Goal: Transaction & Acquisition: Purchase product/service

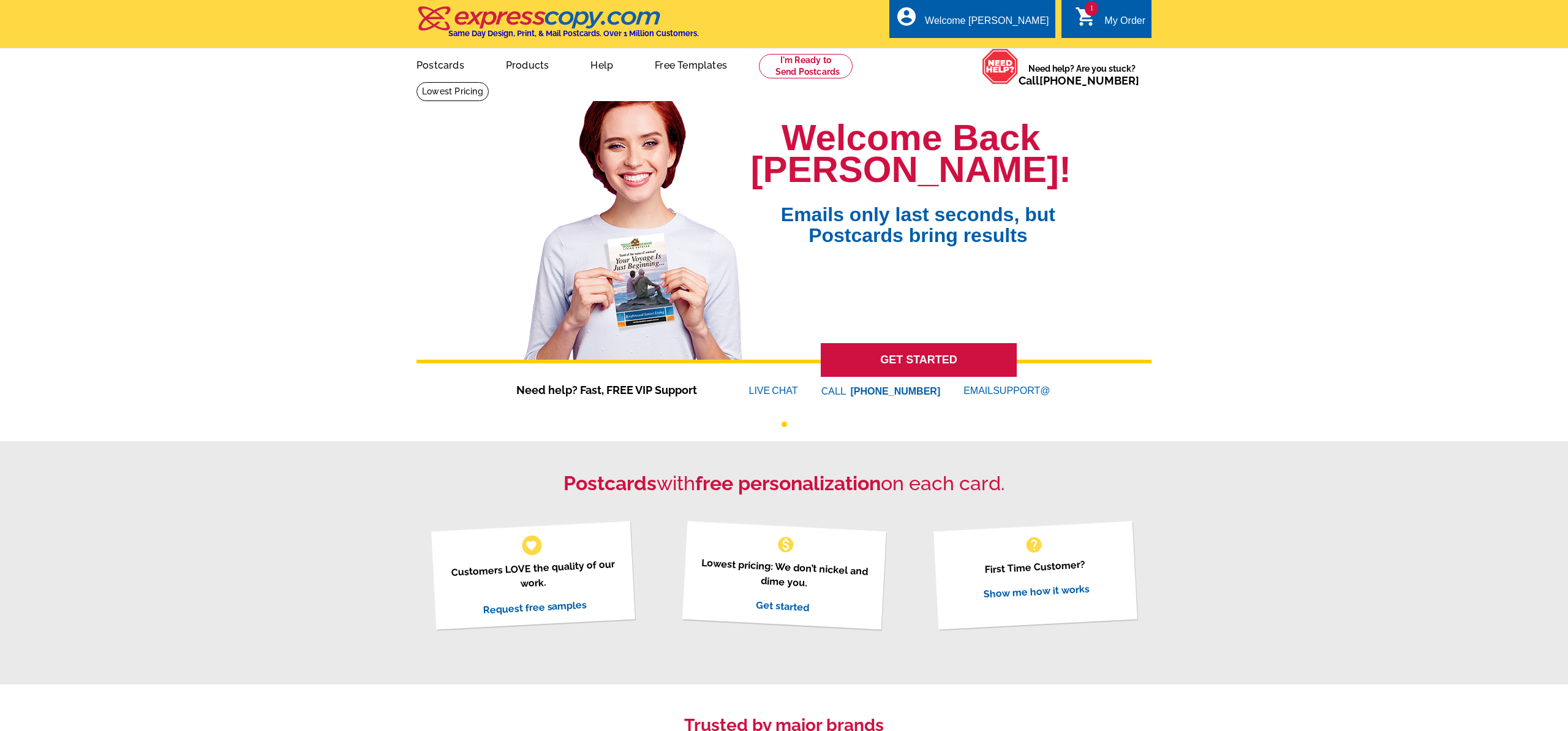
click at [1123, 27] on div "My Order" at bounding box center [1124, 23] width 41 height 17
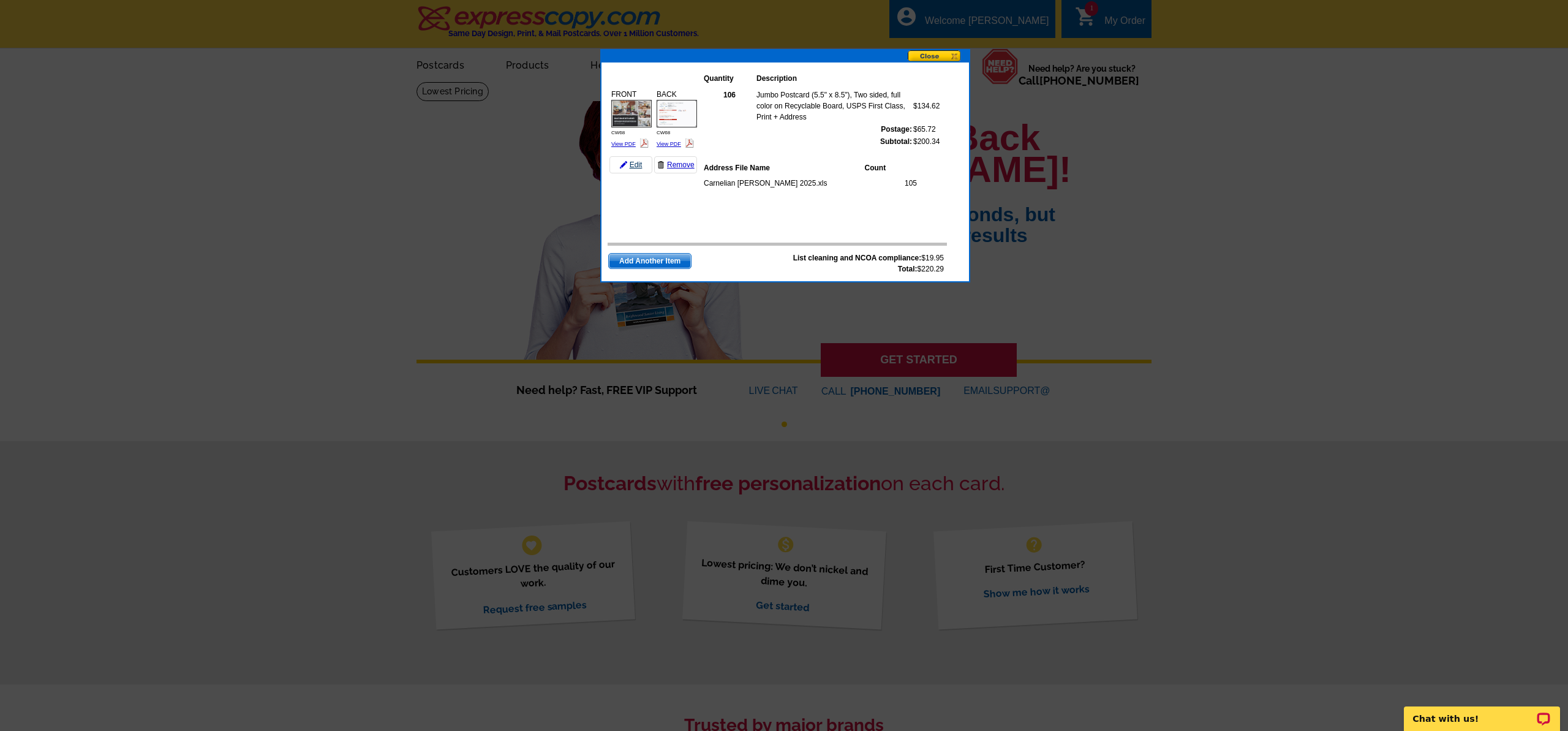
click at [632, 166] on link "Edit" at bounding box center [632, 164] width 43 height 17
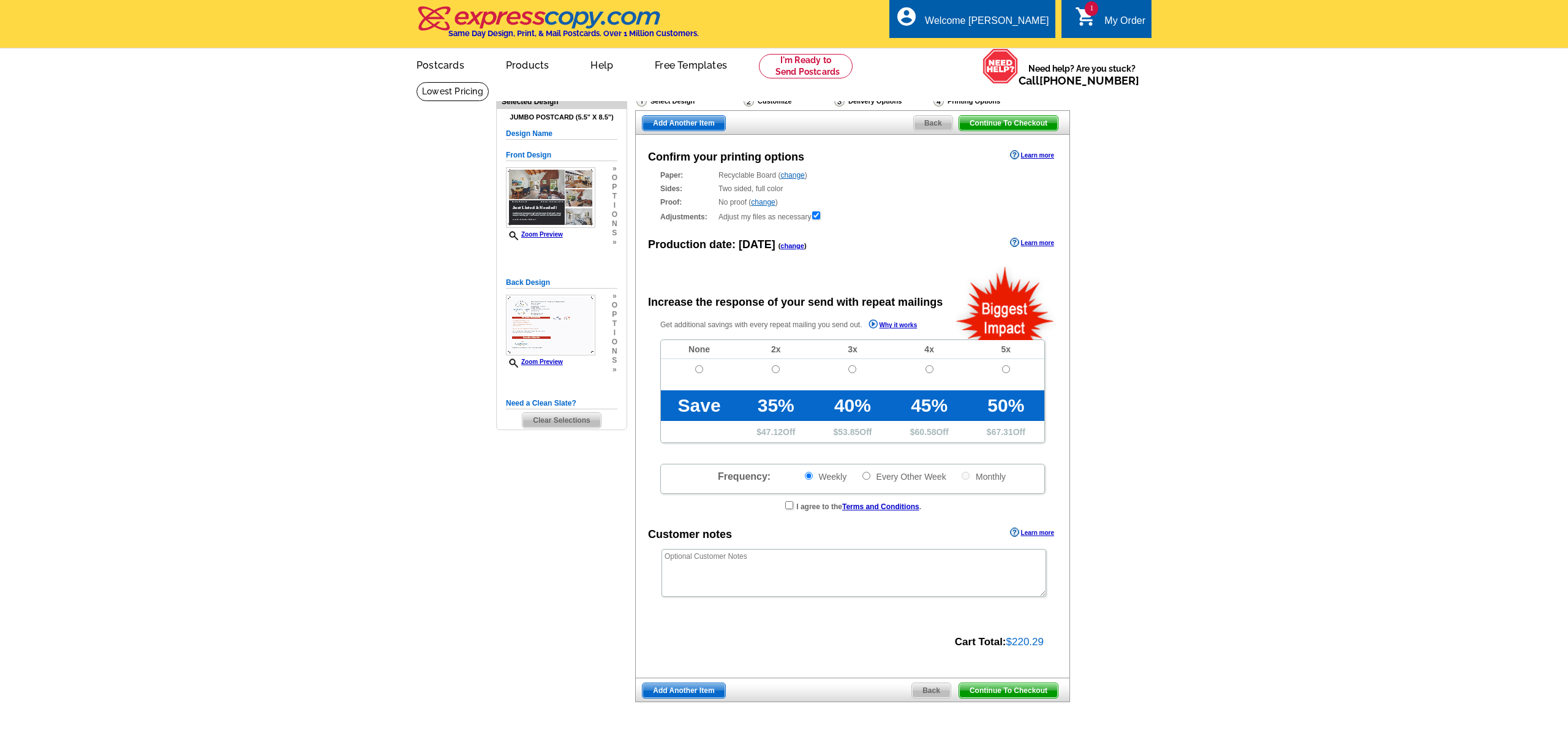
radio input "false"
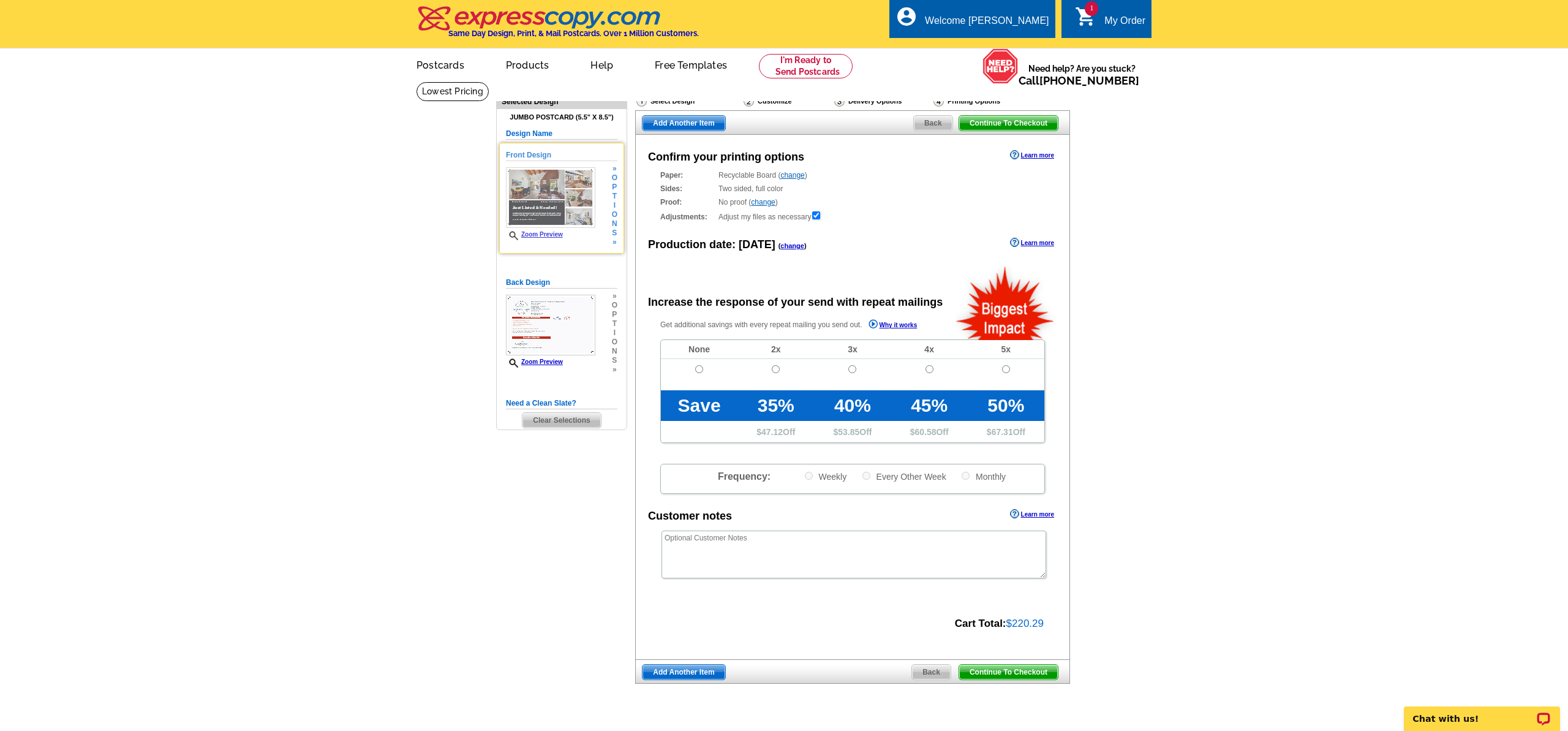
click at [587, 221] on img at bounding box center [551, 197] width 90 height 61
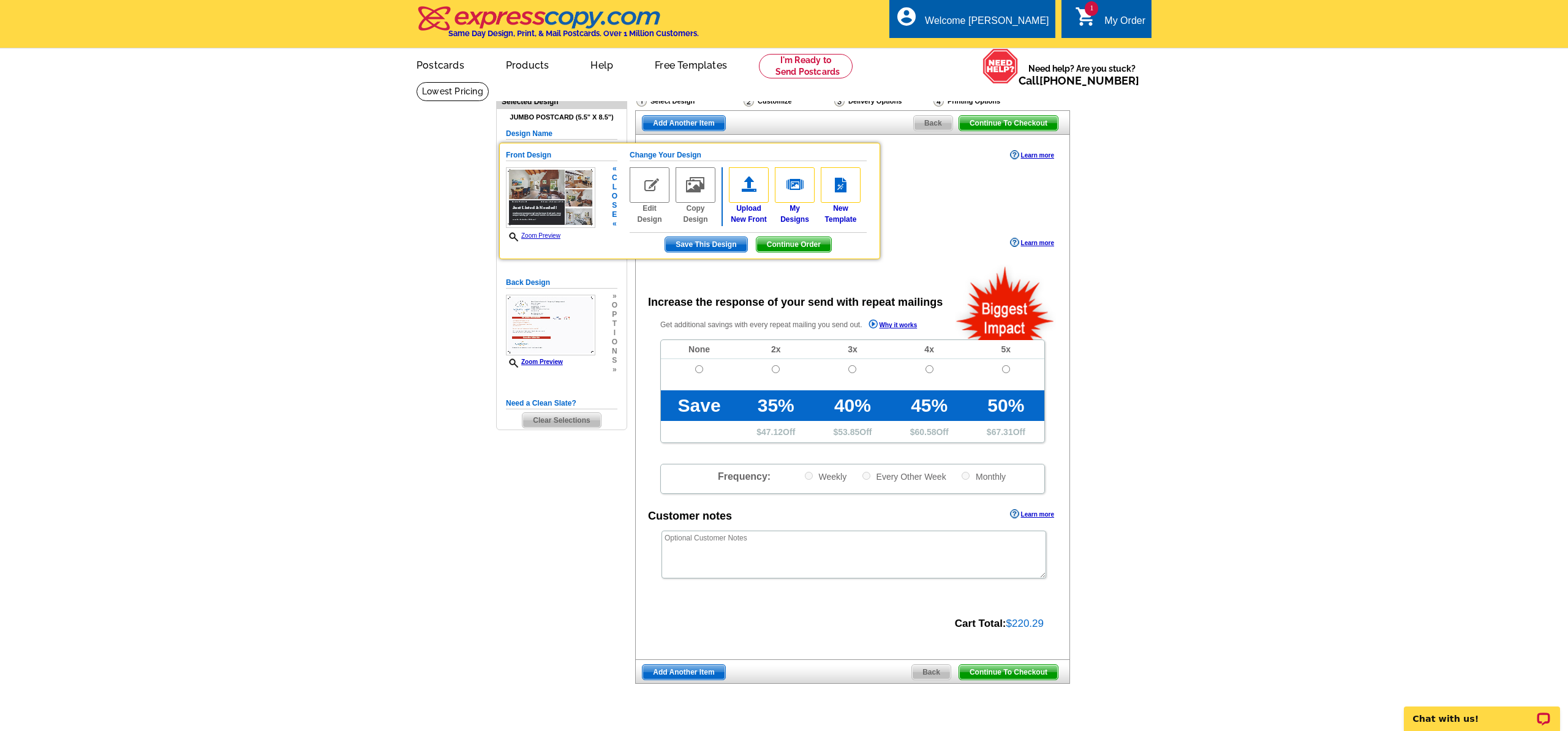
click at [659, 193] on img at bounding box center [650, 184] width 40 height 36
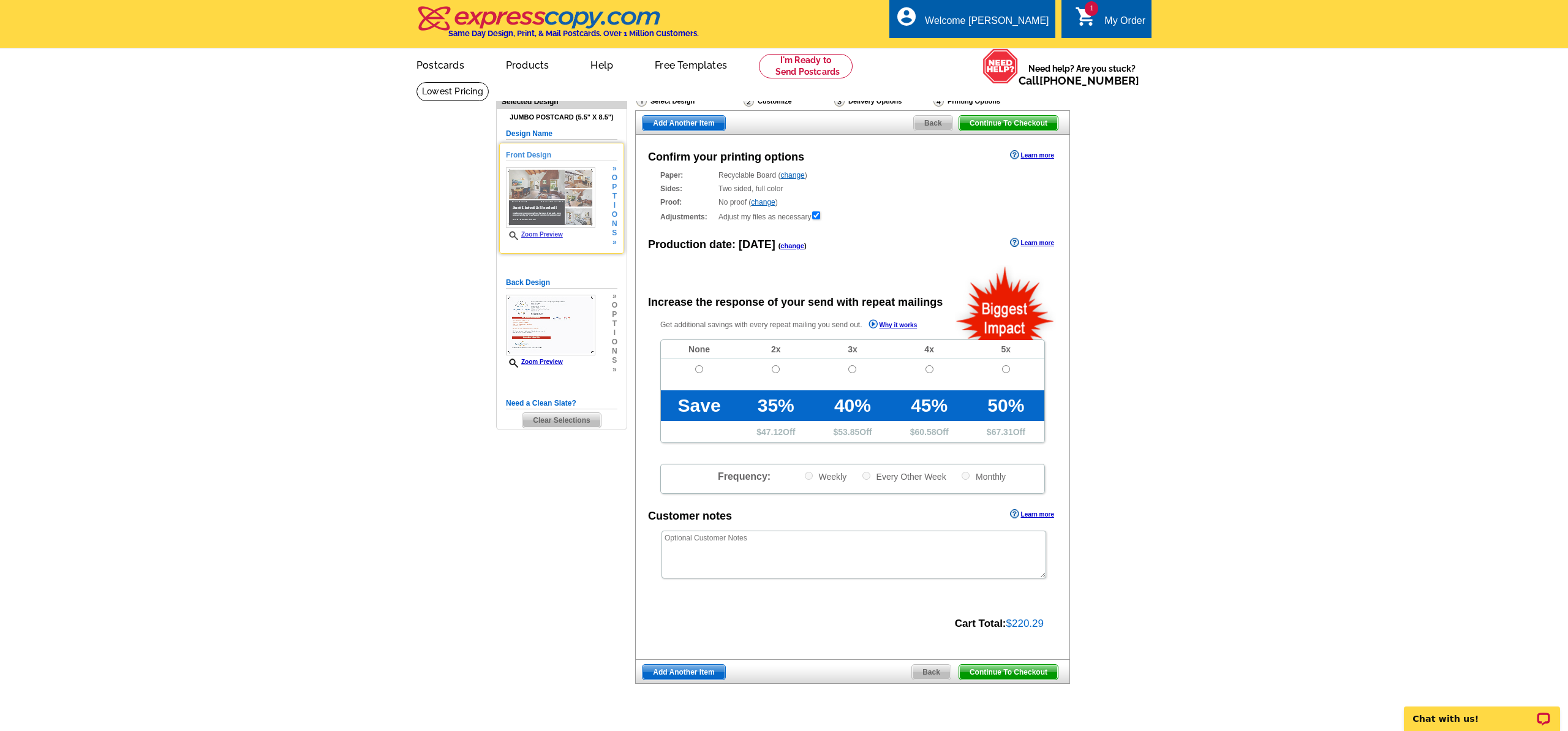
click at [578, 190] on img at bounding box center [551, 197] width 90 height 61
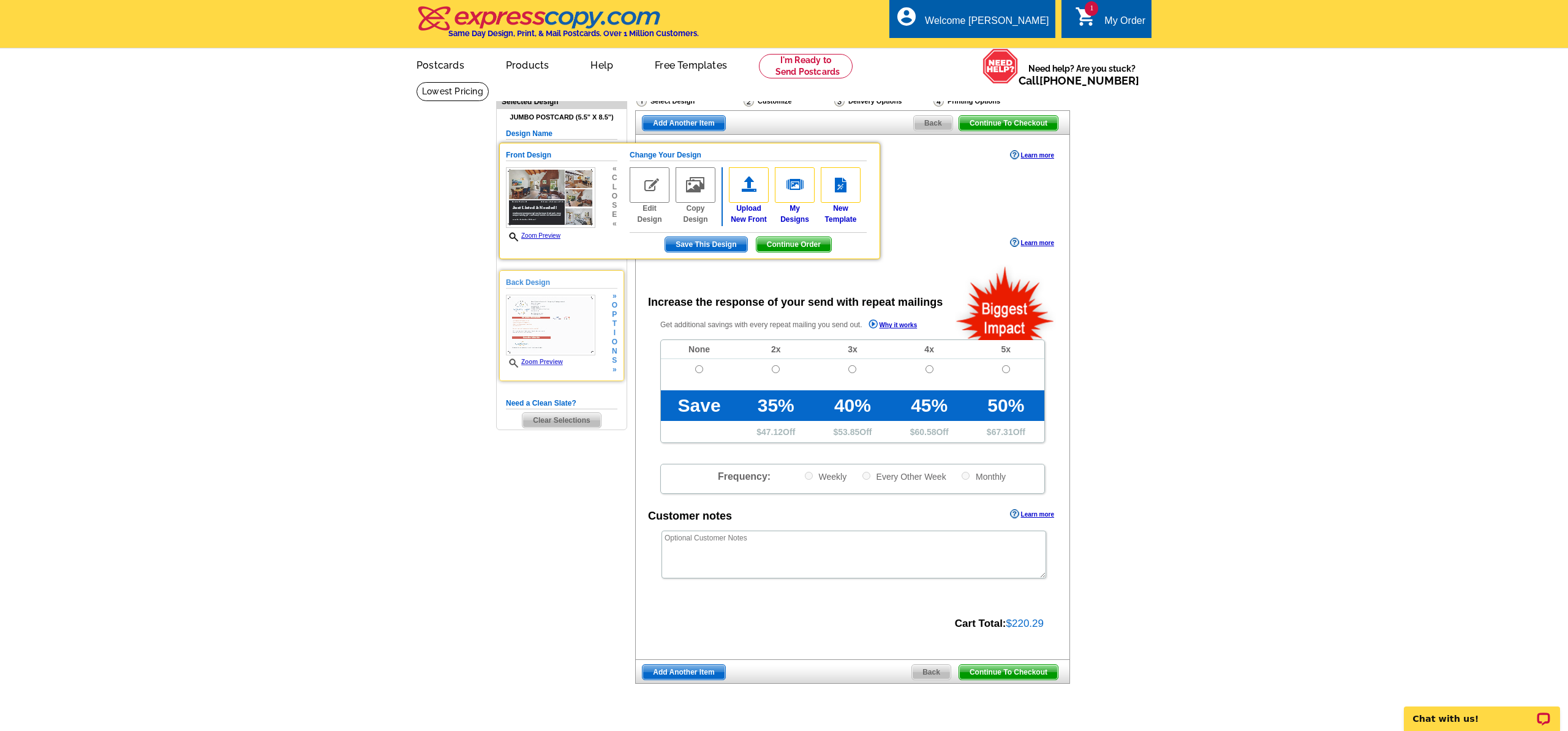
click at [584, 341] on img at bounding box center [551, 325] width 90 height 61
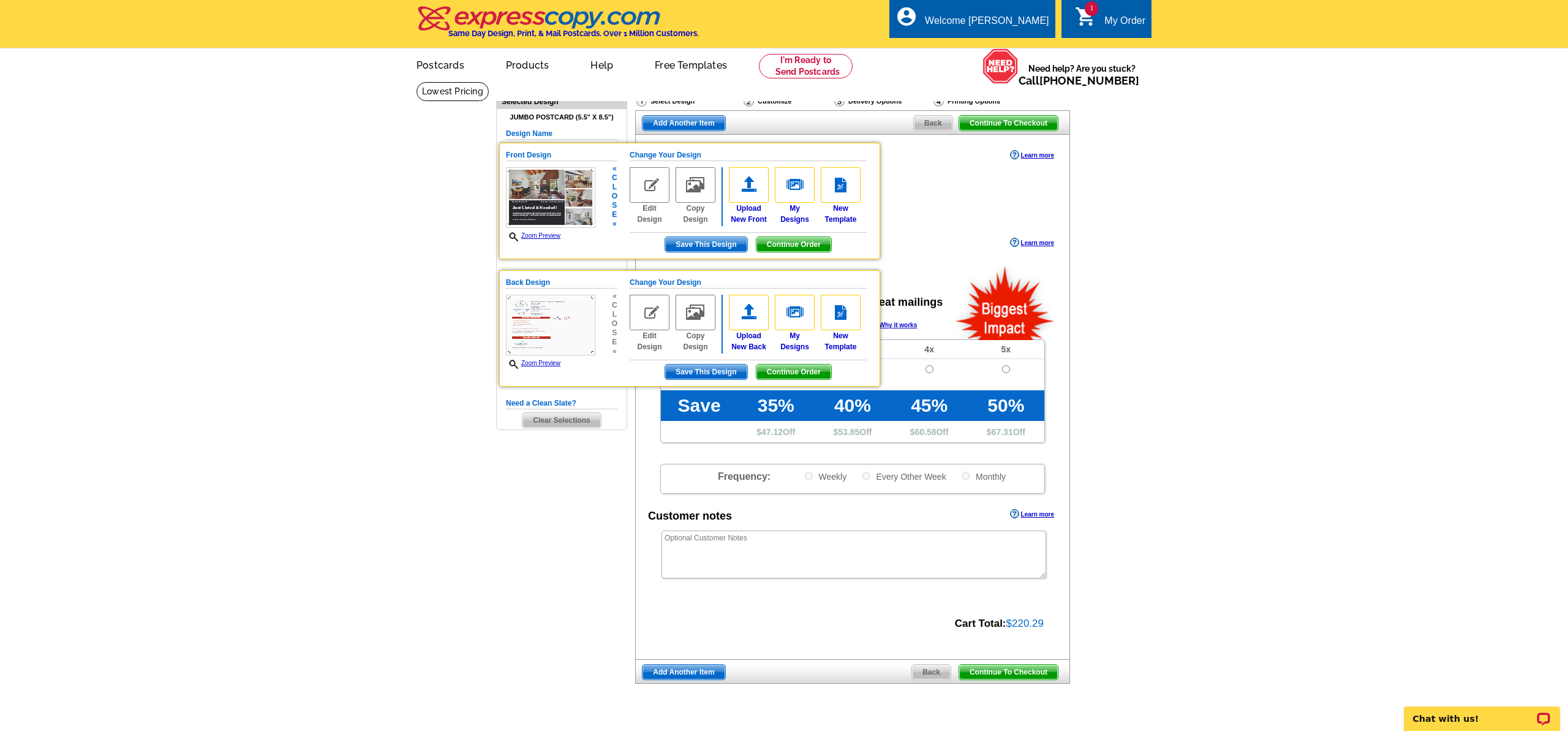
click at [654, 185] on img at bounding box center [650, 184] width 40 height 36
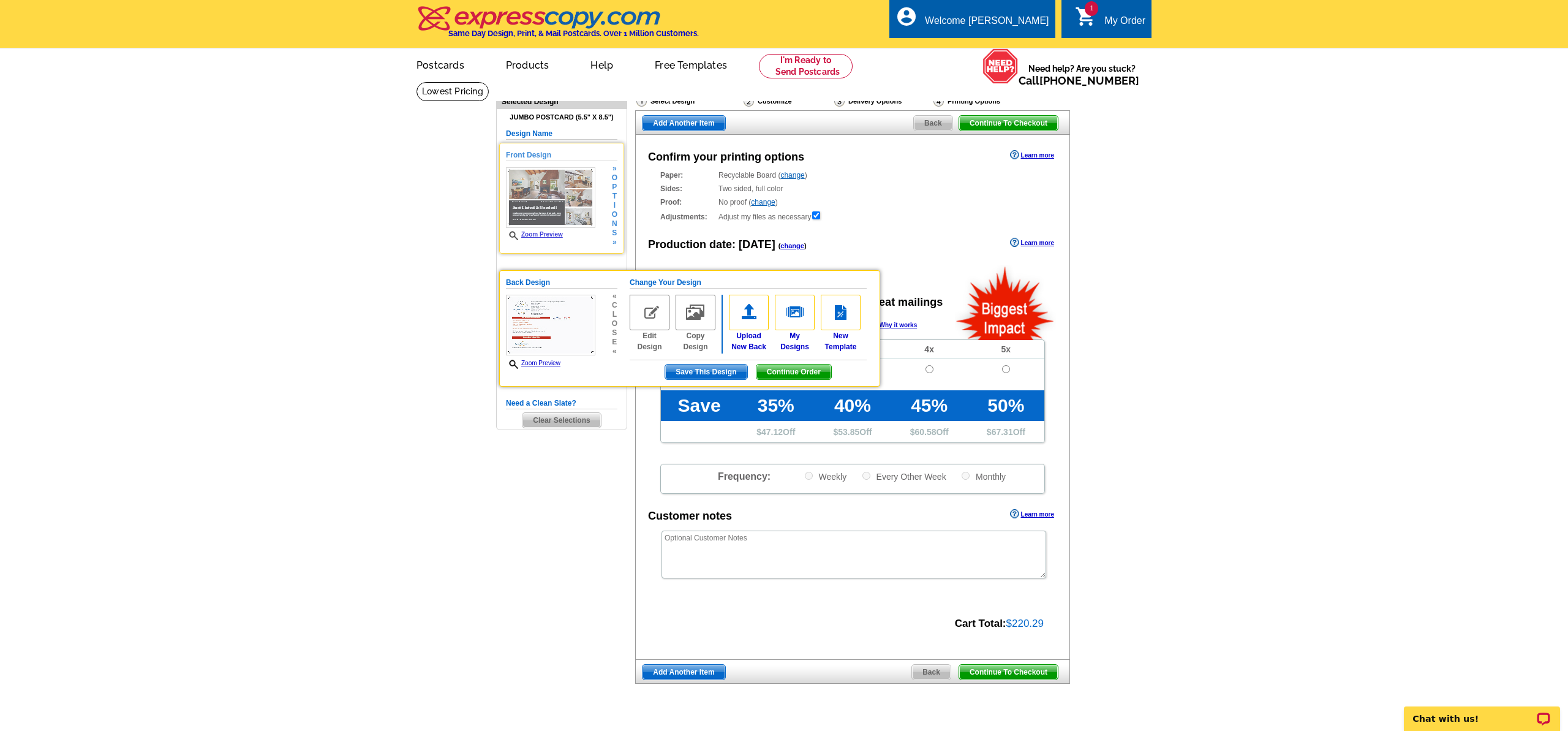
scroll to position [1, 0]
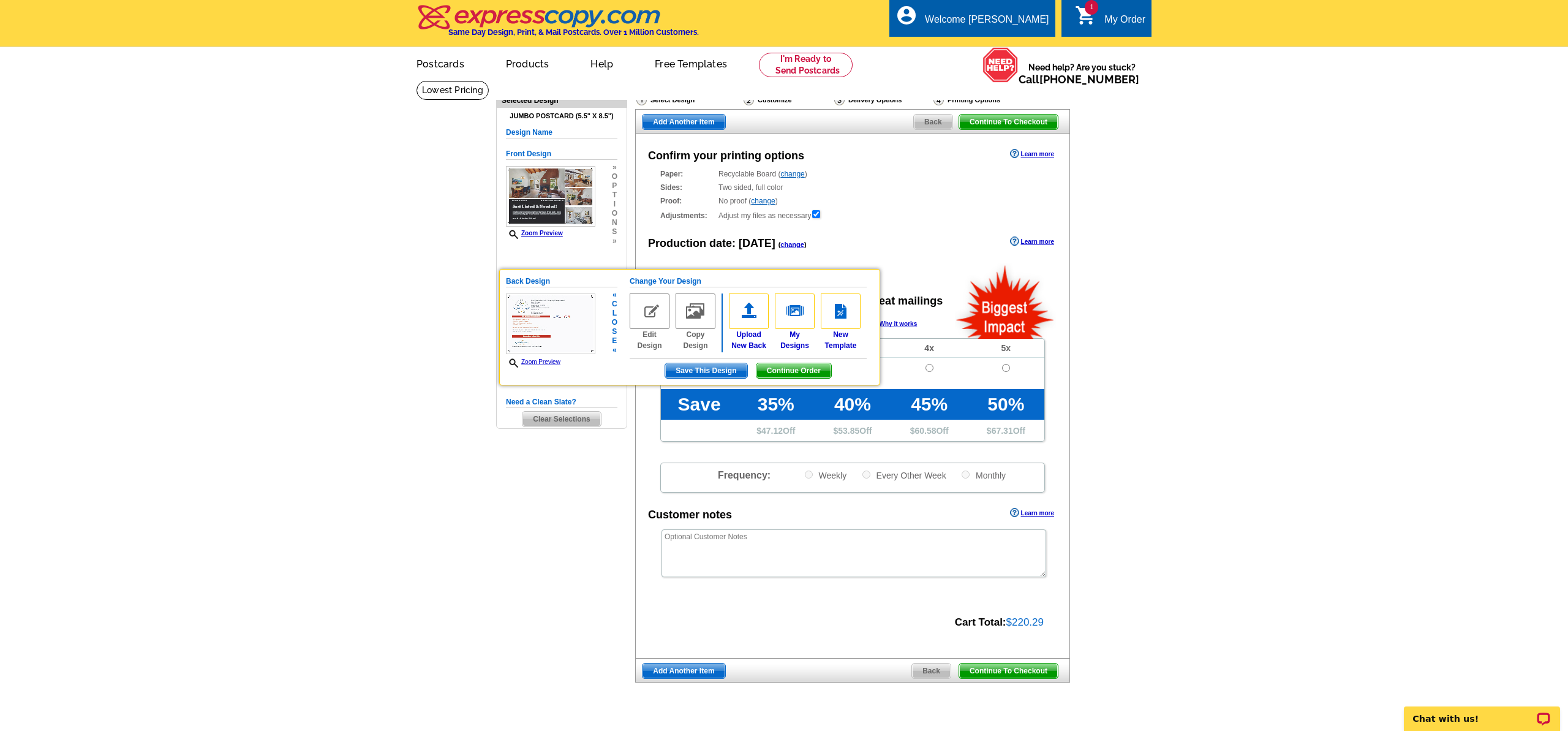
click at [646, 308] on img at bounding box center [650, 311] width 40 height 36
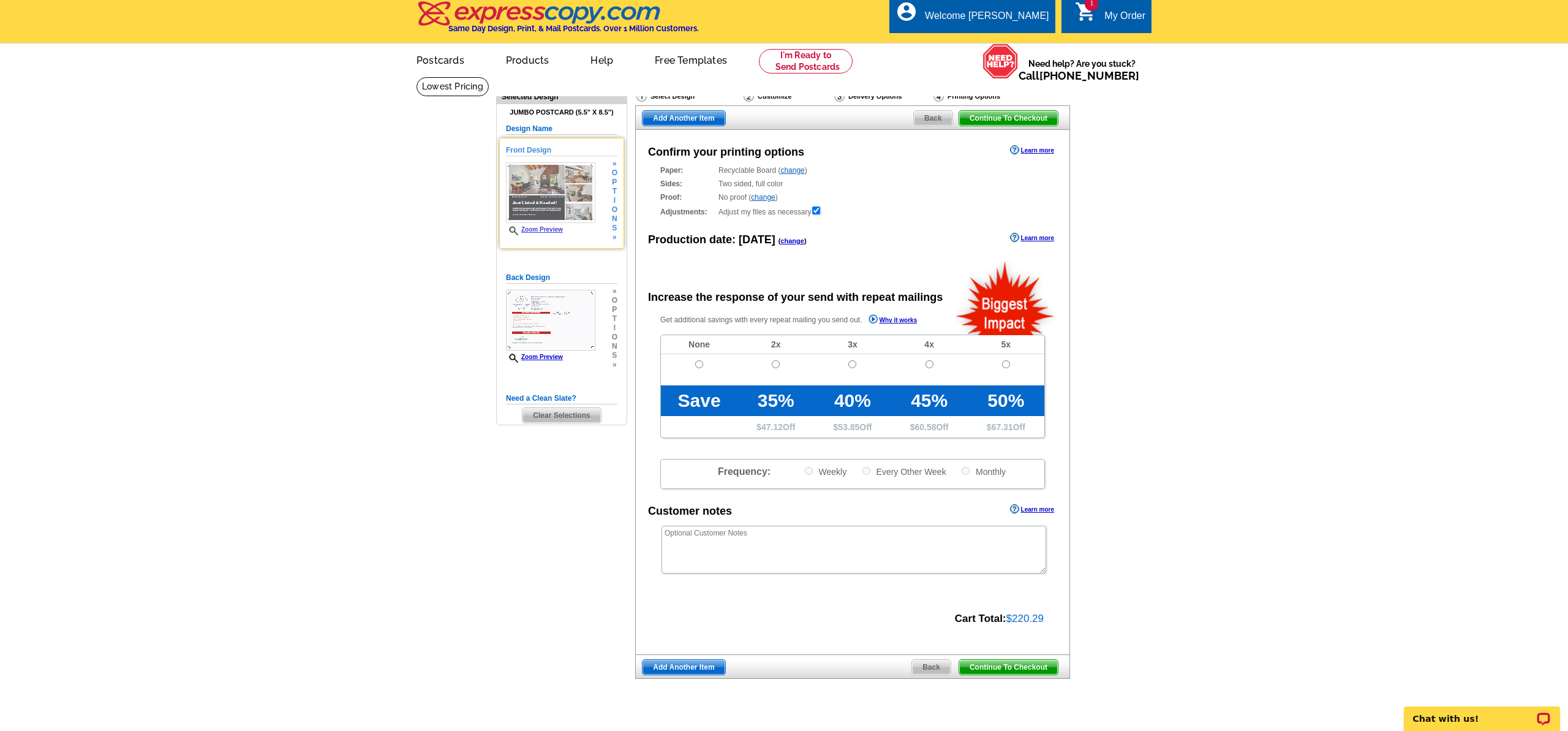
scroll to position [3, 0]
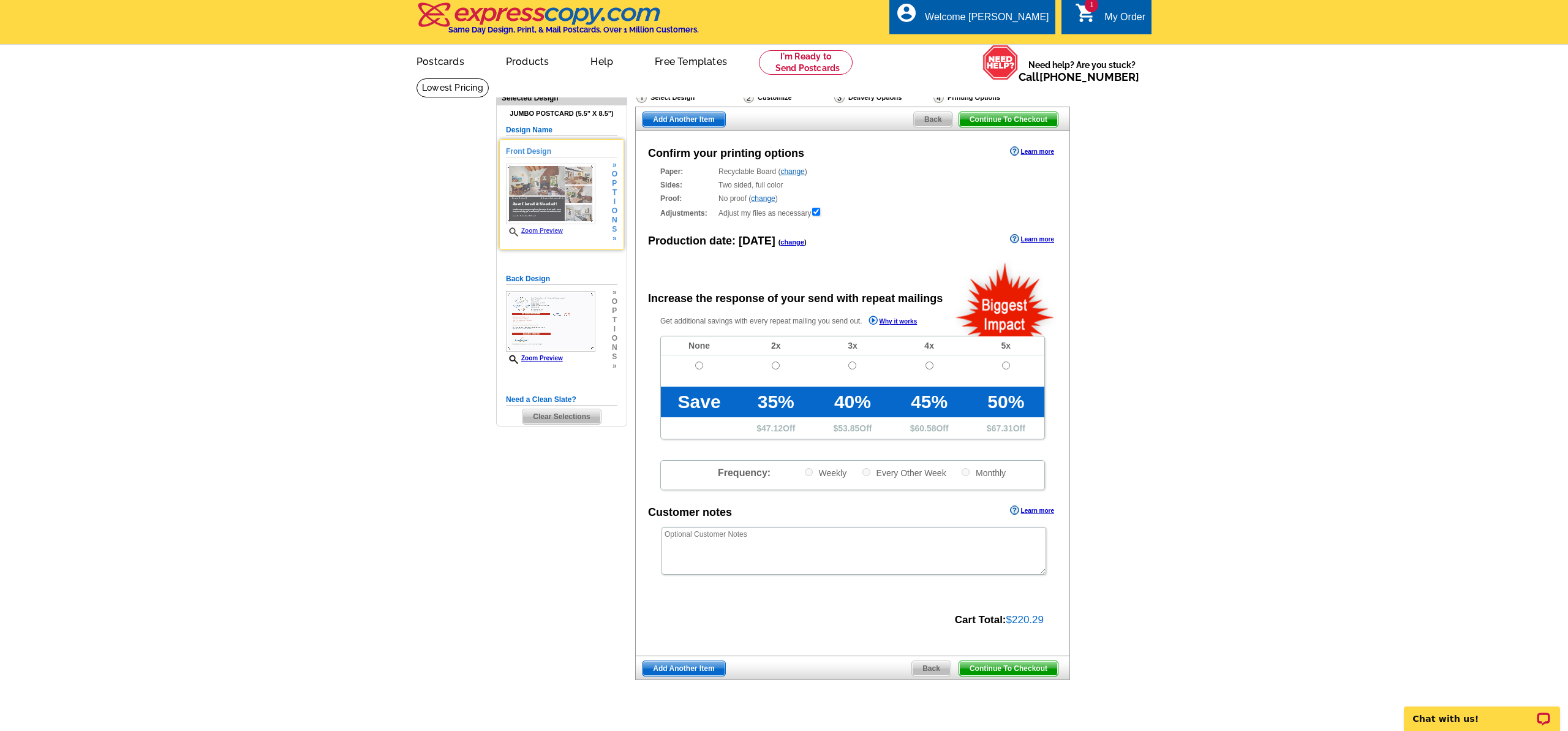
click at [614, 164] on span "»" at bounding box center [615, 164] width 6 height 9
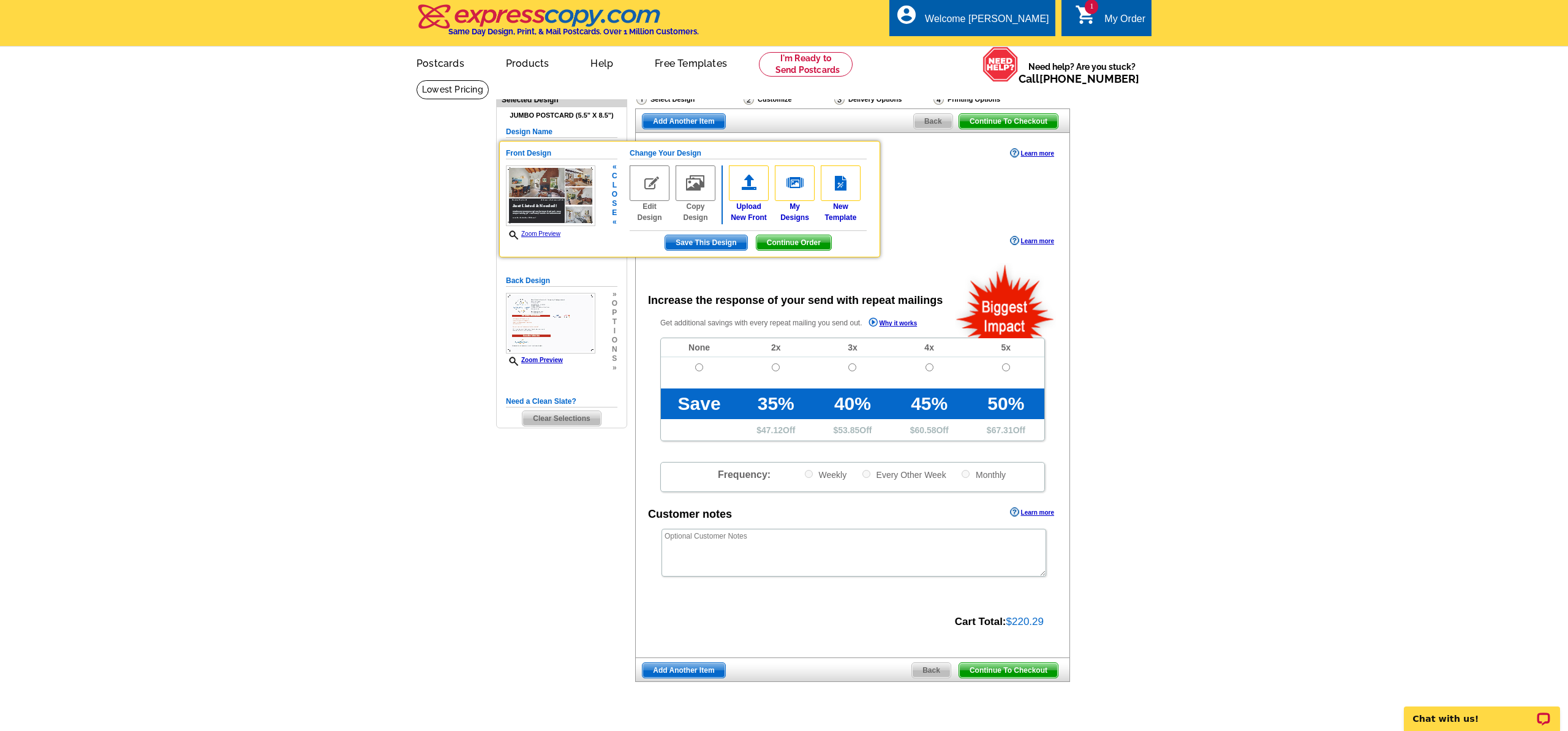
click at [717, 245] on span "Save This Design" at bounding box center [706, 243] width 81 height 15
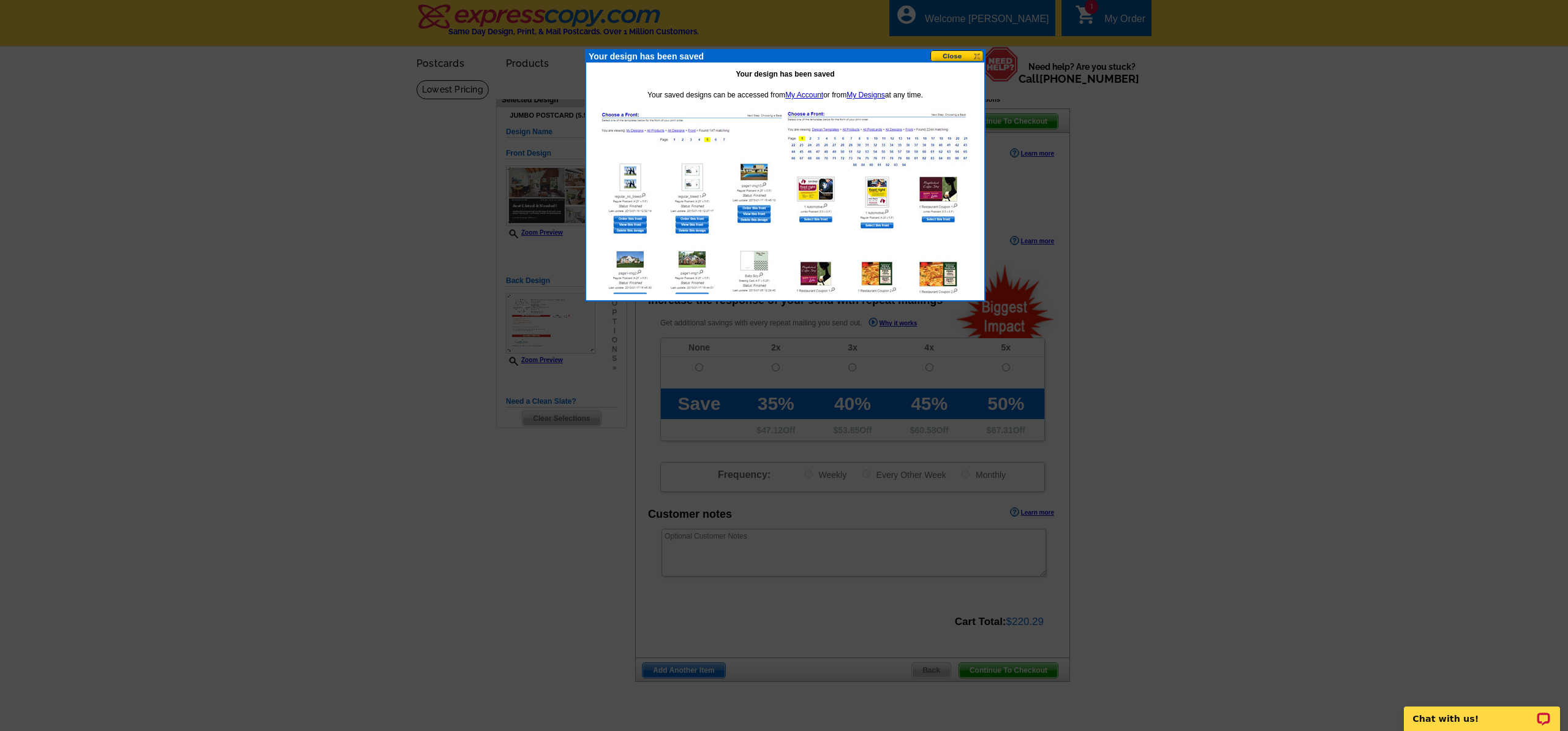
scroll to position [0, 0]
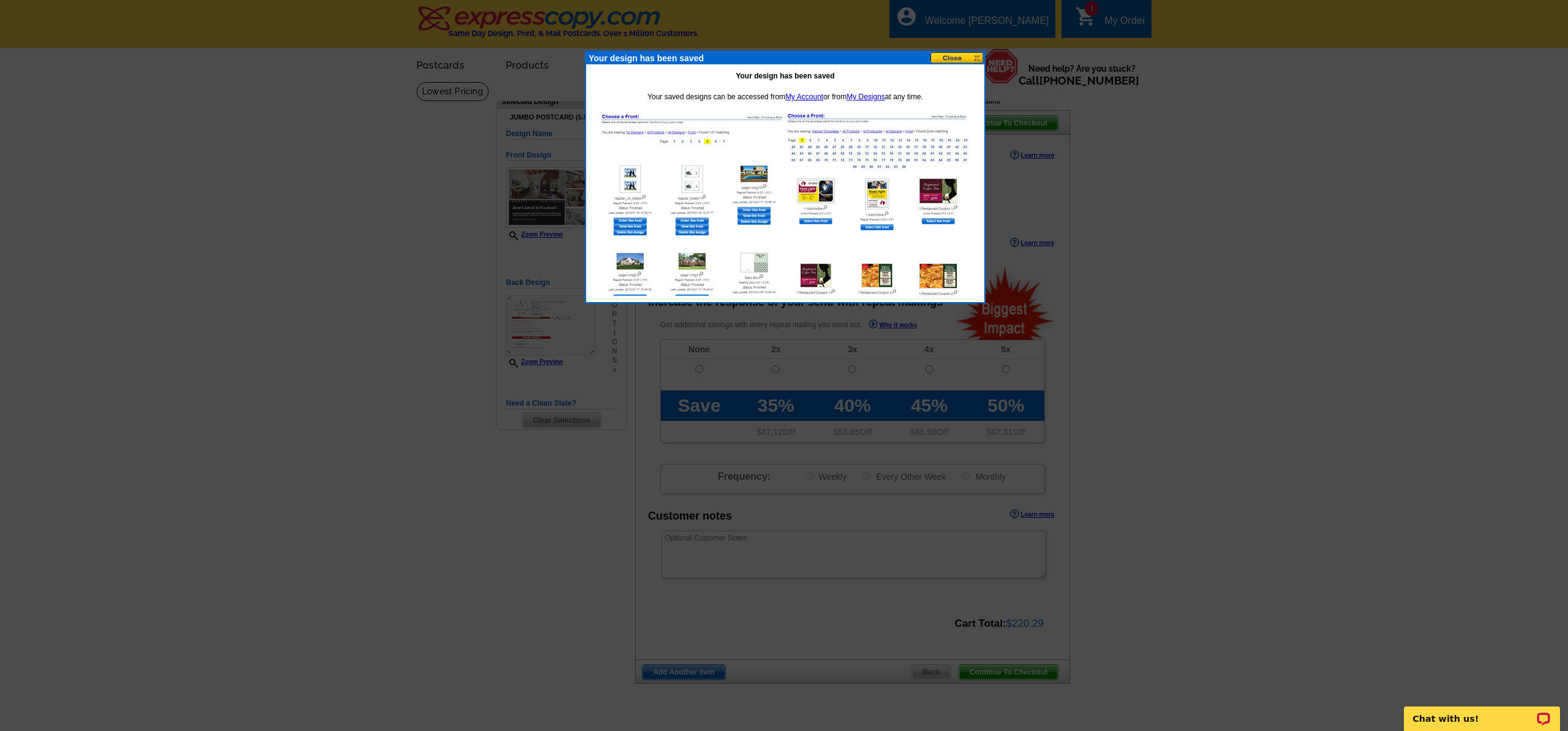
click at [935, 64] on div "Your design has been saved" at bounding box center [785, 58] width 398 height 12
click at [950, 57] on button at bounding box center [957, 57] width 54 height 12
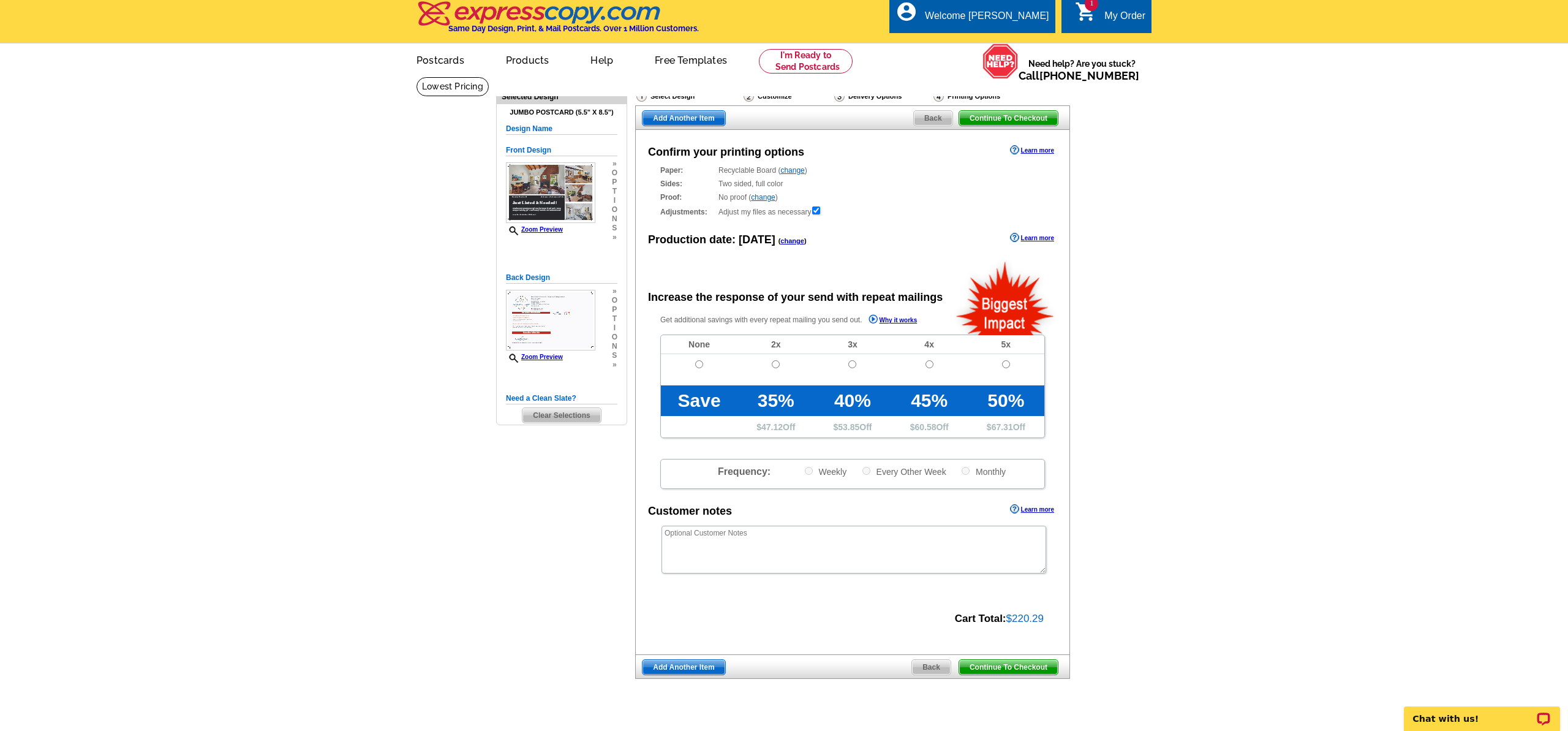
scroll to position [7, 0]
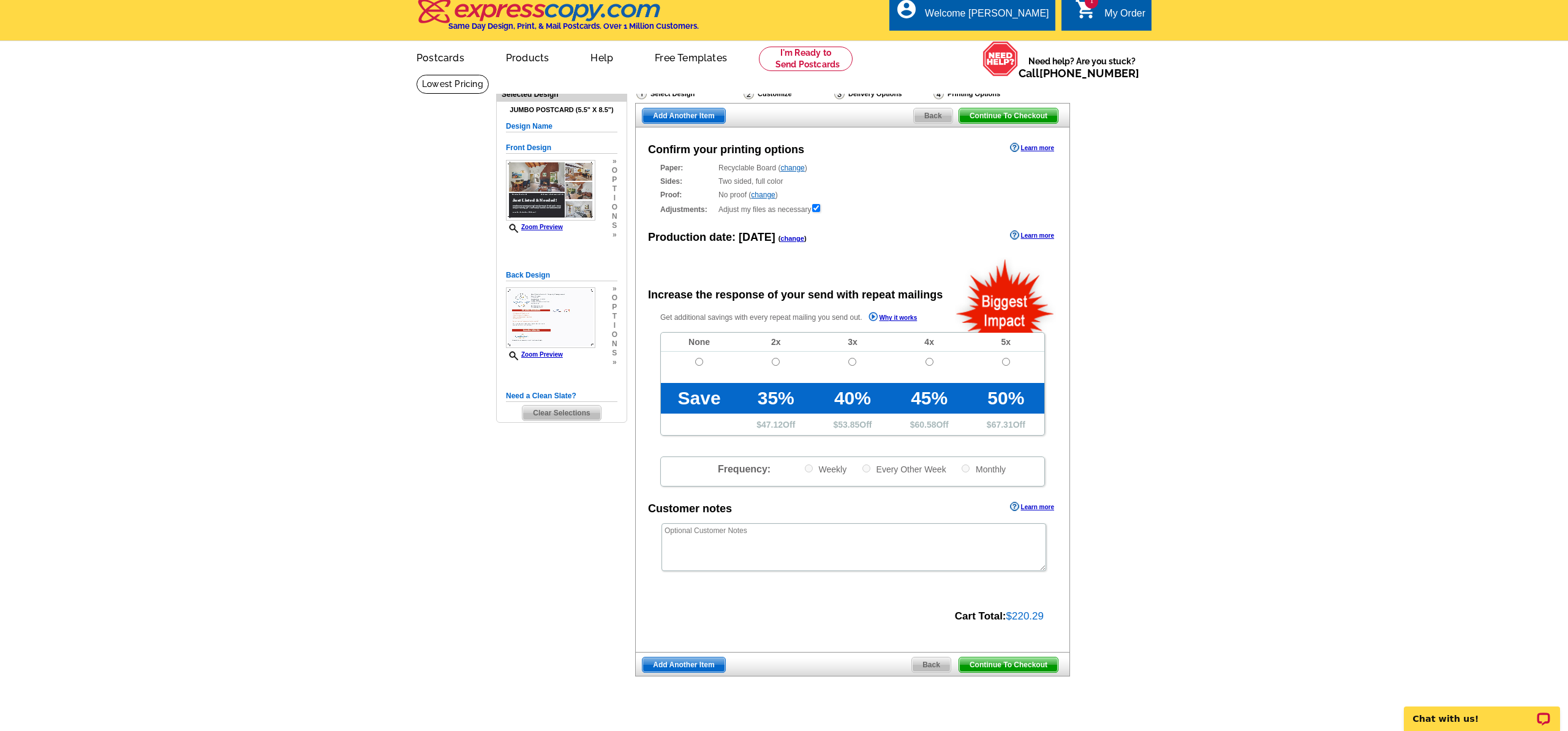
click at [927, 667] on span "Back" at bounding box center [931, 665] width 38 height 15
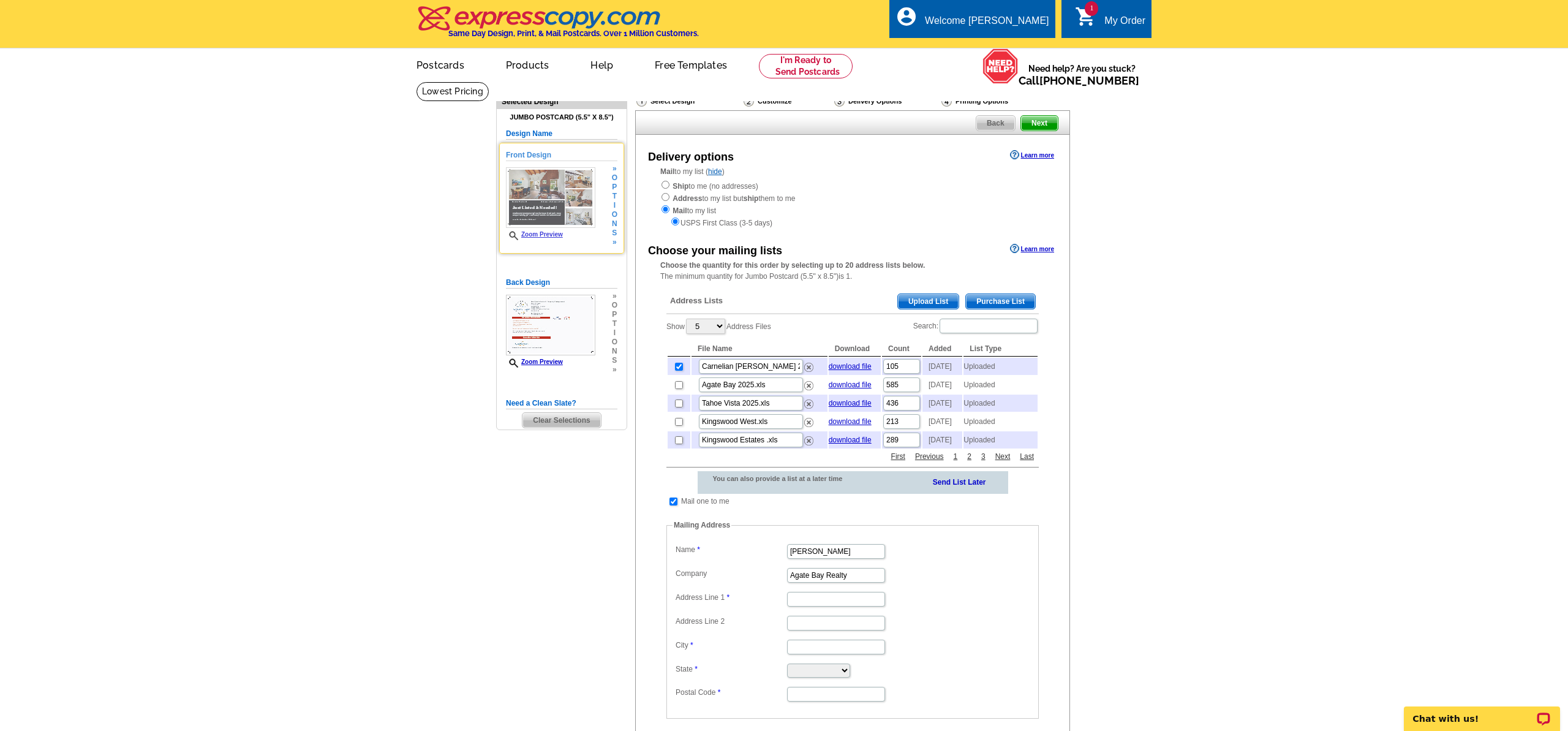
click at [592, 179] on img at bounding box center [551, 197] width 90 height 61
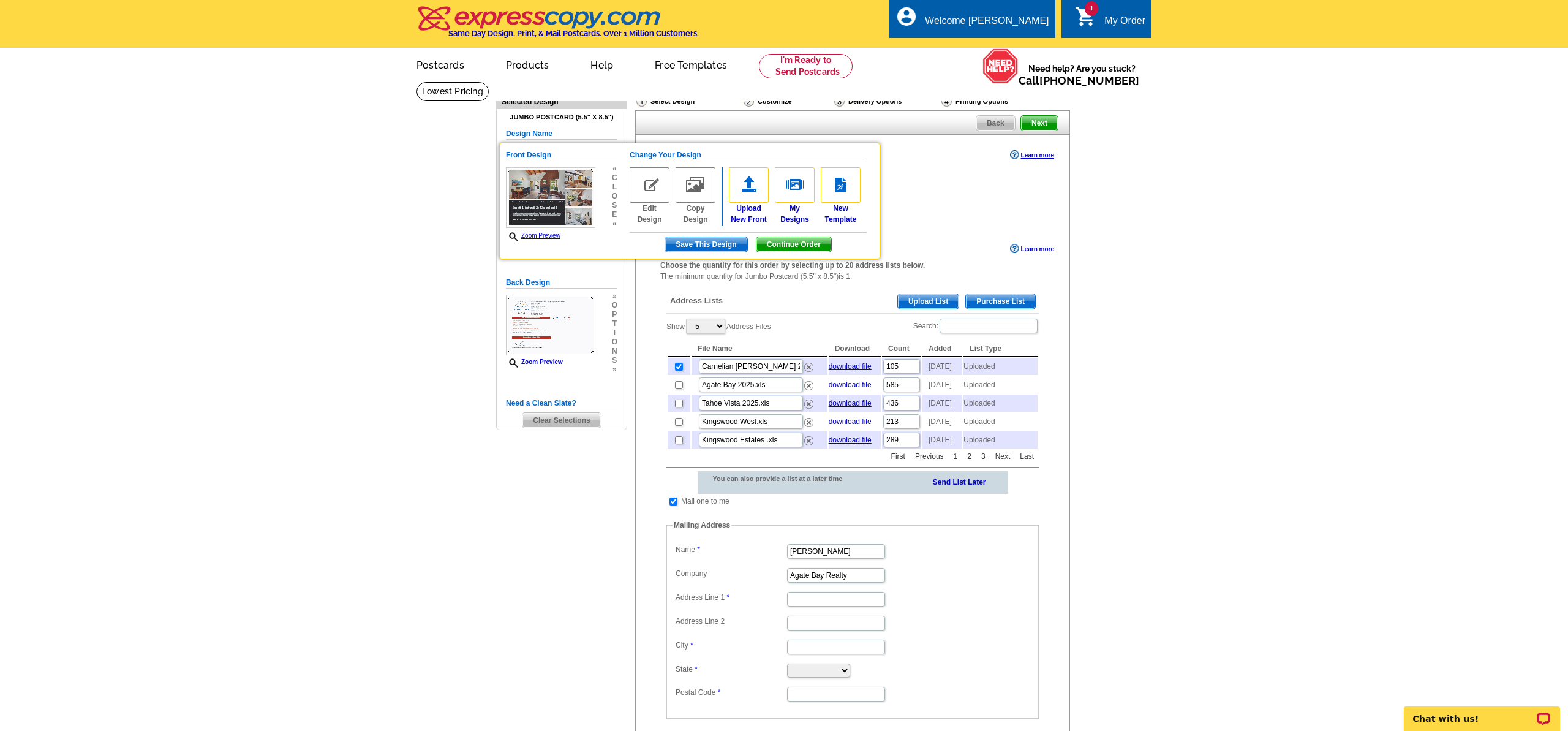
click at [431, 598] on main "Need Help? call 800-260-5887, chat with support, or have our designers make som…" at bounding box center [784, 532] width 1568 height 900
click at [1108, 22] on div "My Order" at bounding box center [1124, 23] width 41 height 17
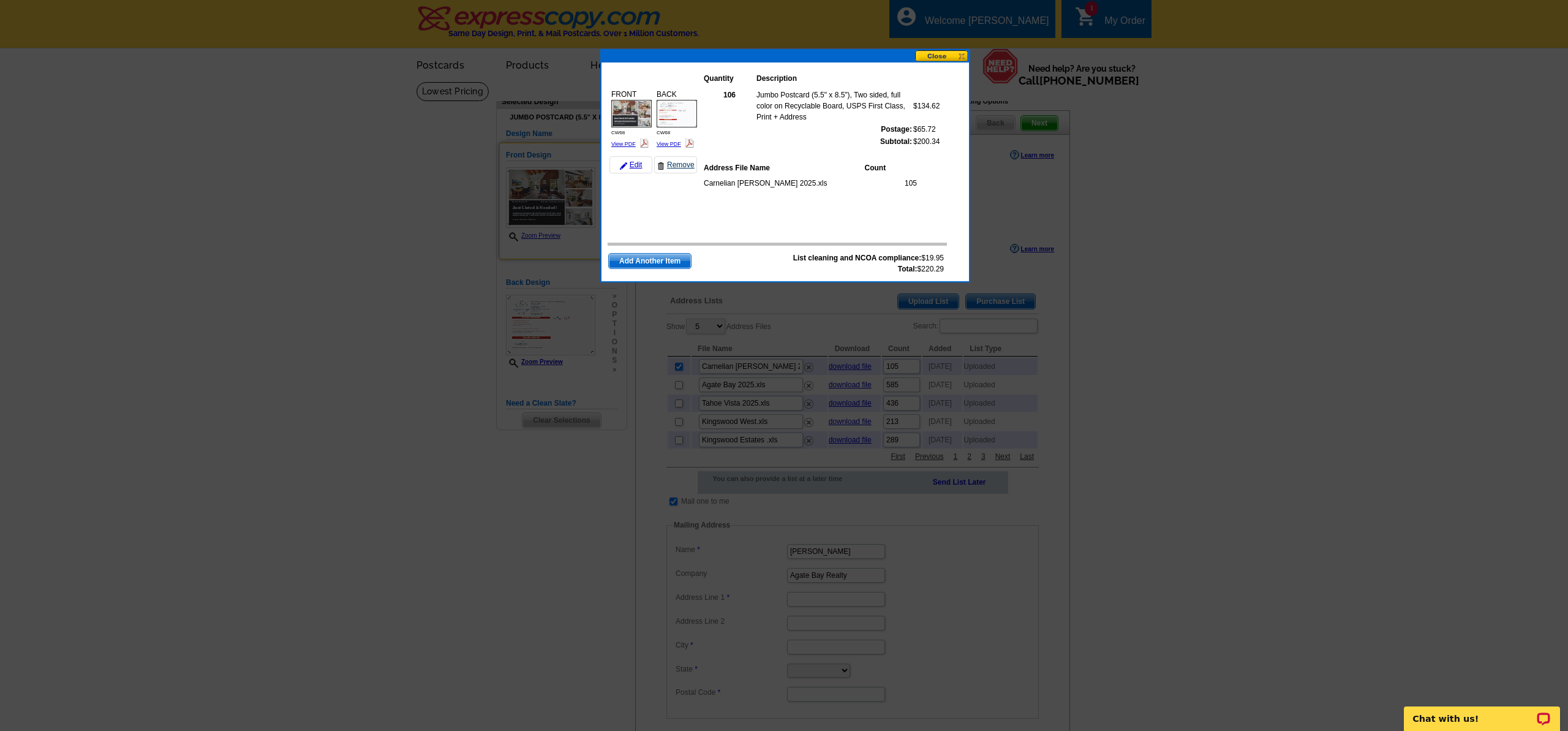
click at [673, 167] on link "Remove" at bounding box center [676, 164] width 43 height 17
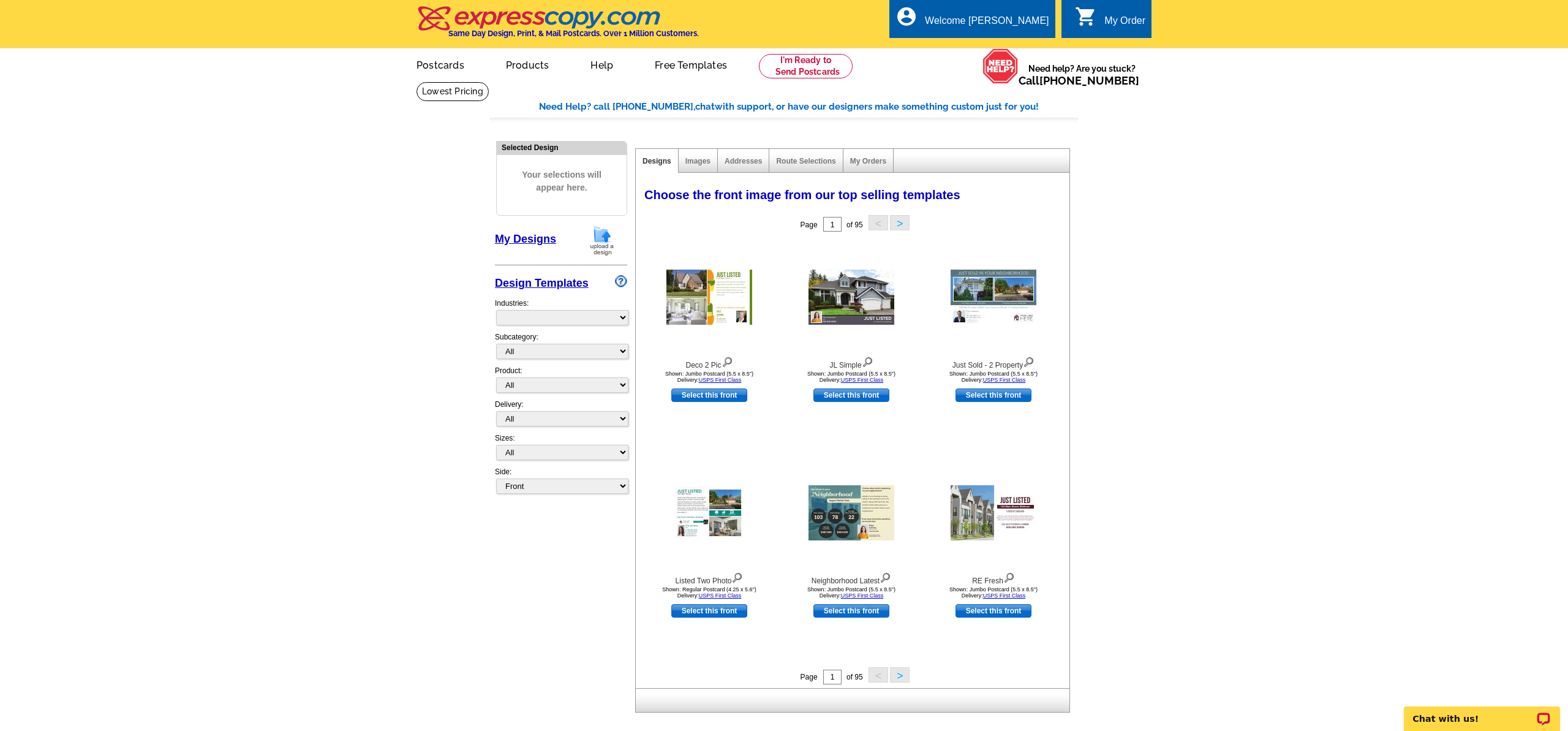
select select "785"
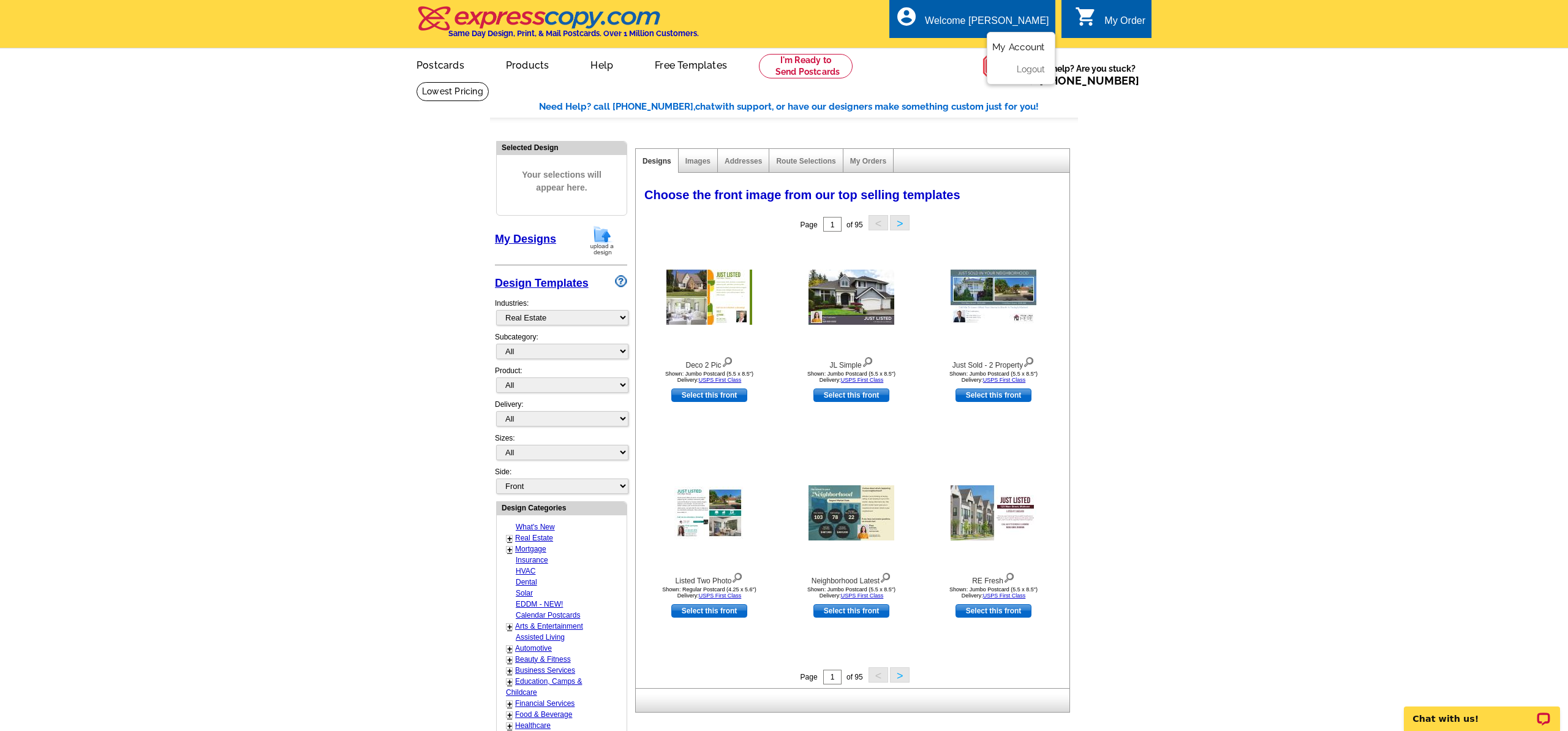
click at [1010, 42] on link "My Account" at bounding box center [1018, 47] width 52 height 11
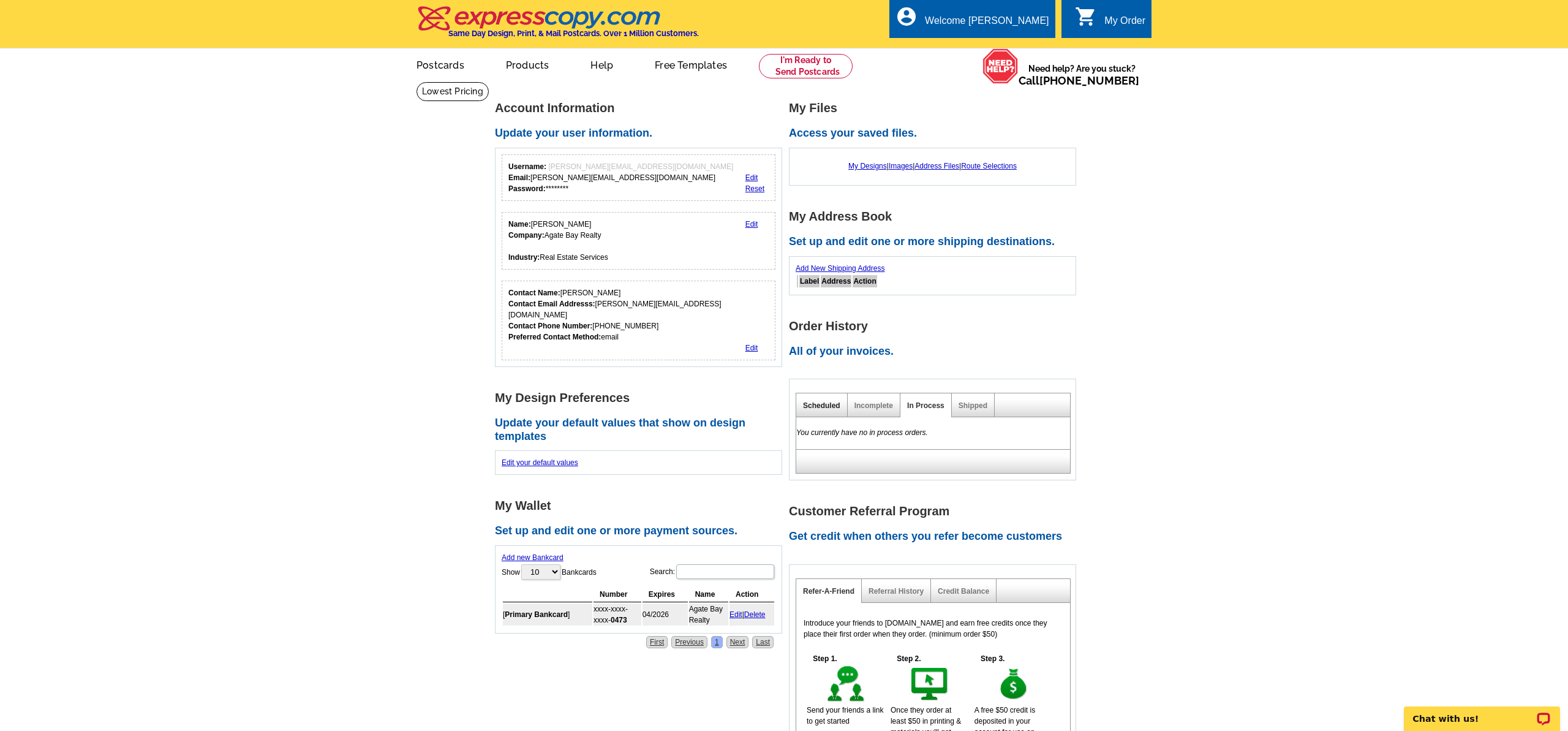
click at [818, 405] on link "Scheduled" at bounding box center [822, 405] width 37 height 8
click at [859, 168] on link "My Designs" at bounding box center [868, 166] width 38 height 8
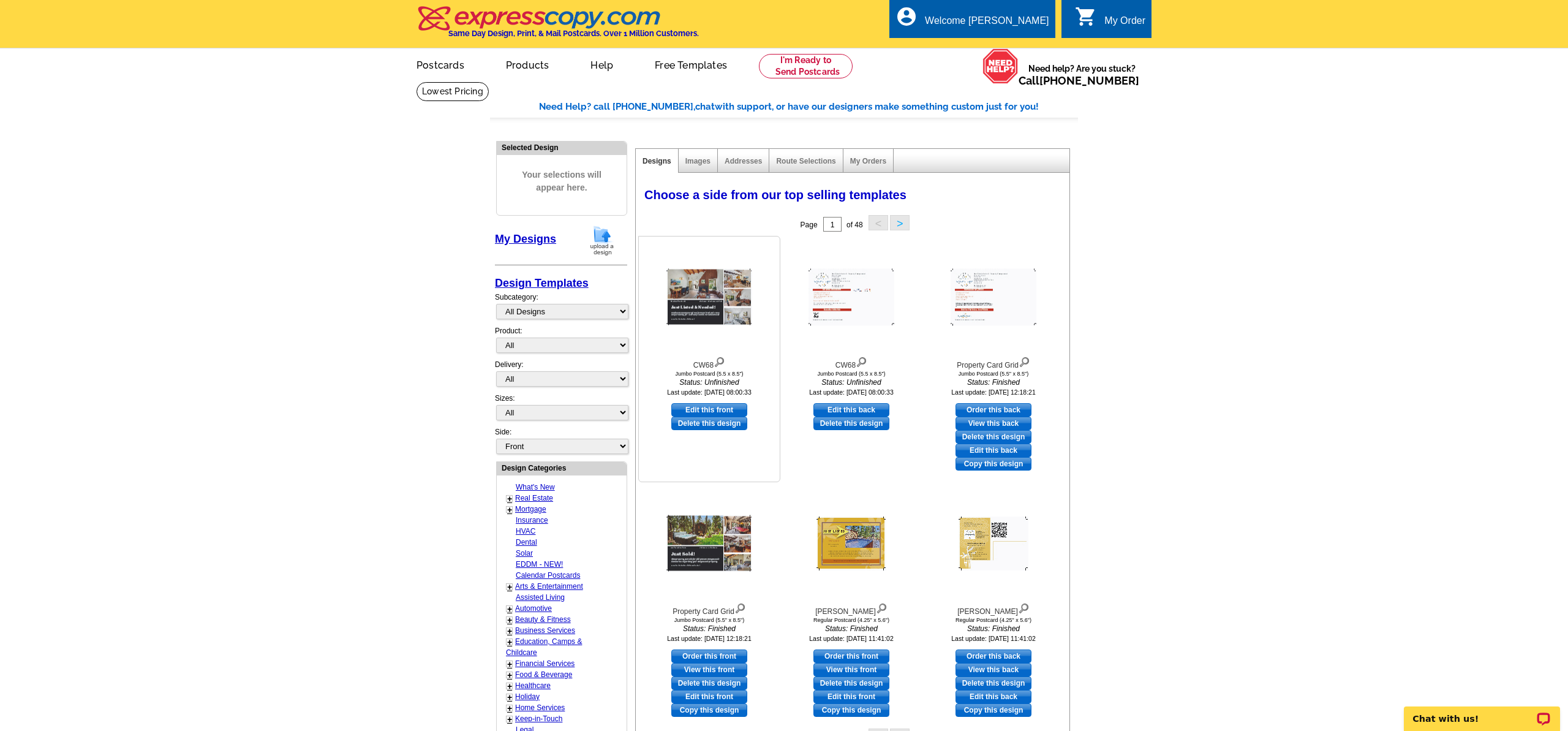
click at [729, 407] on link "Edit this front" at bounding box center [709, 410] width 76 height 13
select select "2"
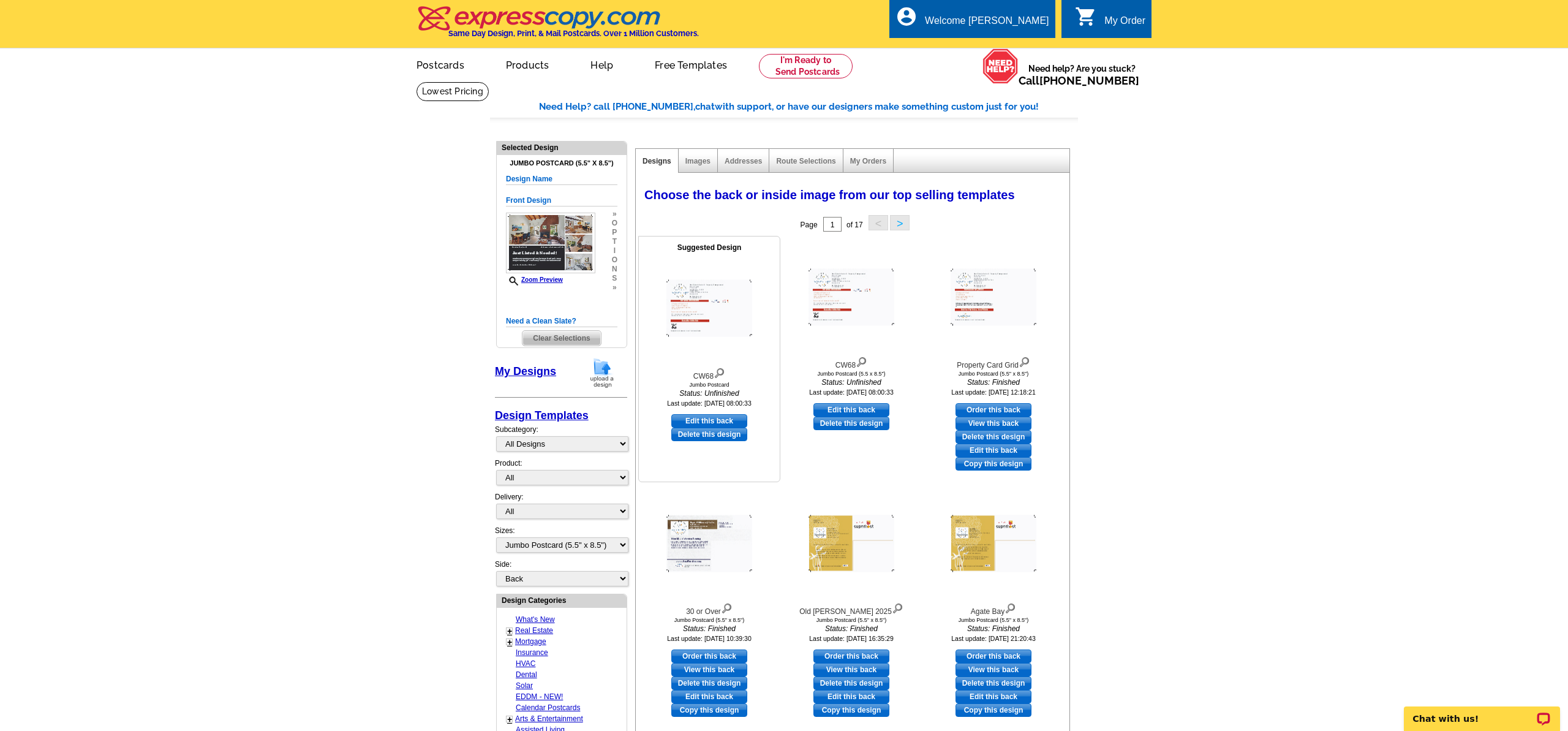
click at [709, 419] on link "Edit this back" at bounding box center [709, 420] width 76 height 13
select select "front"
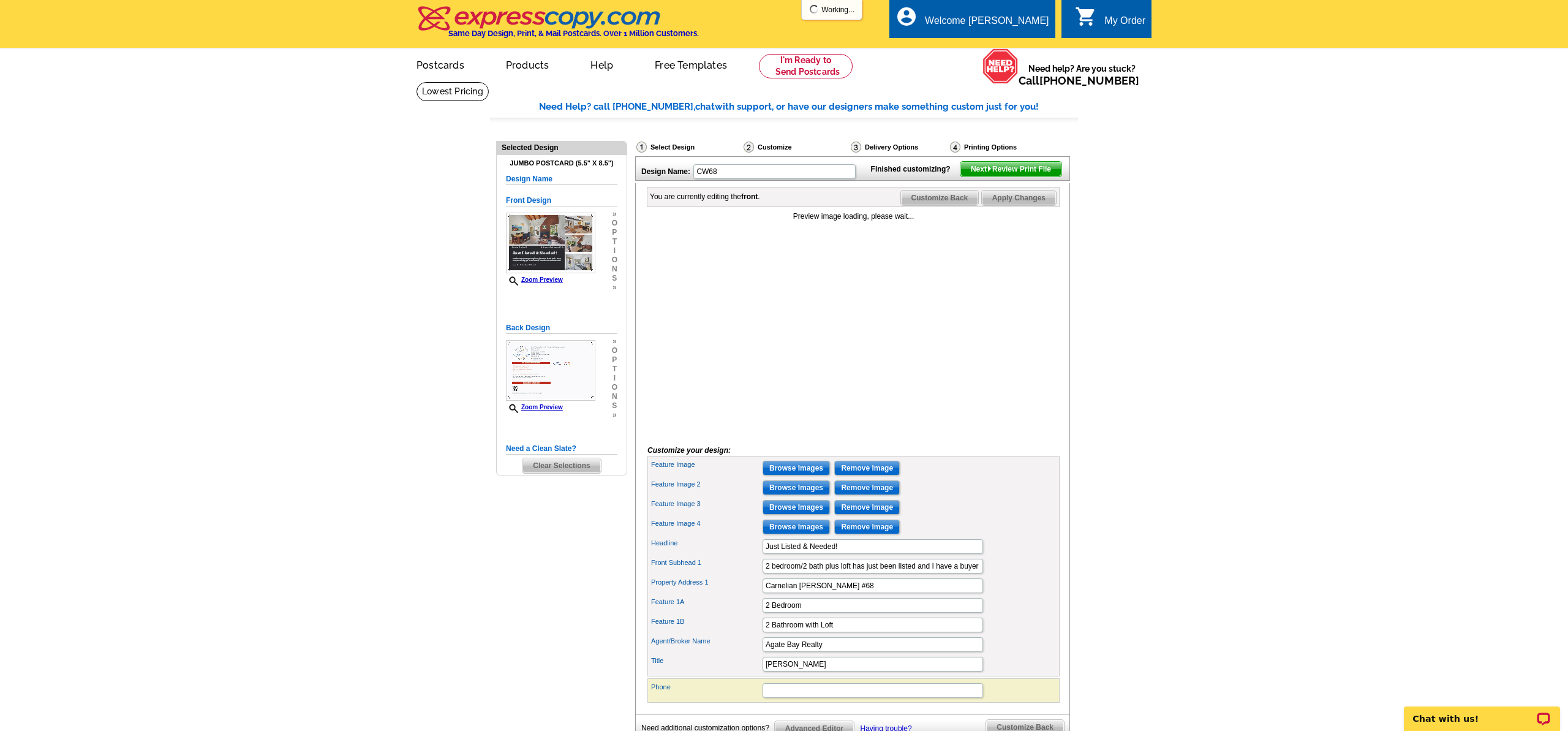
scroll to position [6, 0]
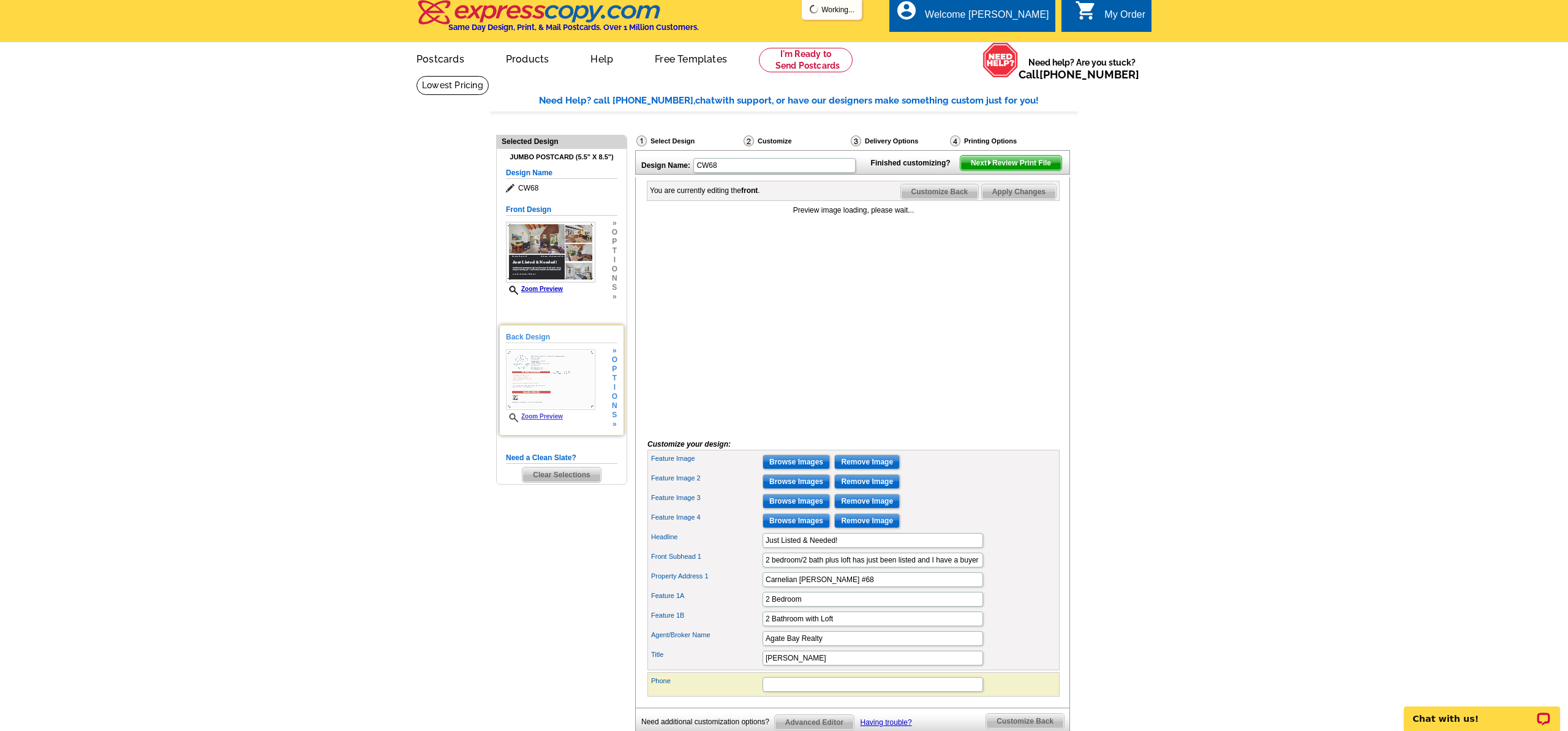
click at [578, 362] on img at bounding box center [551, 379] width 90 height 61
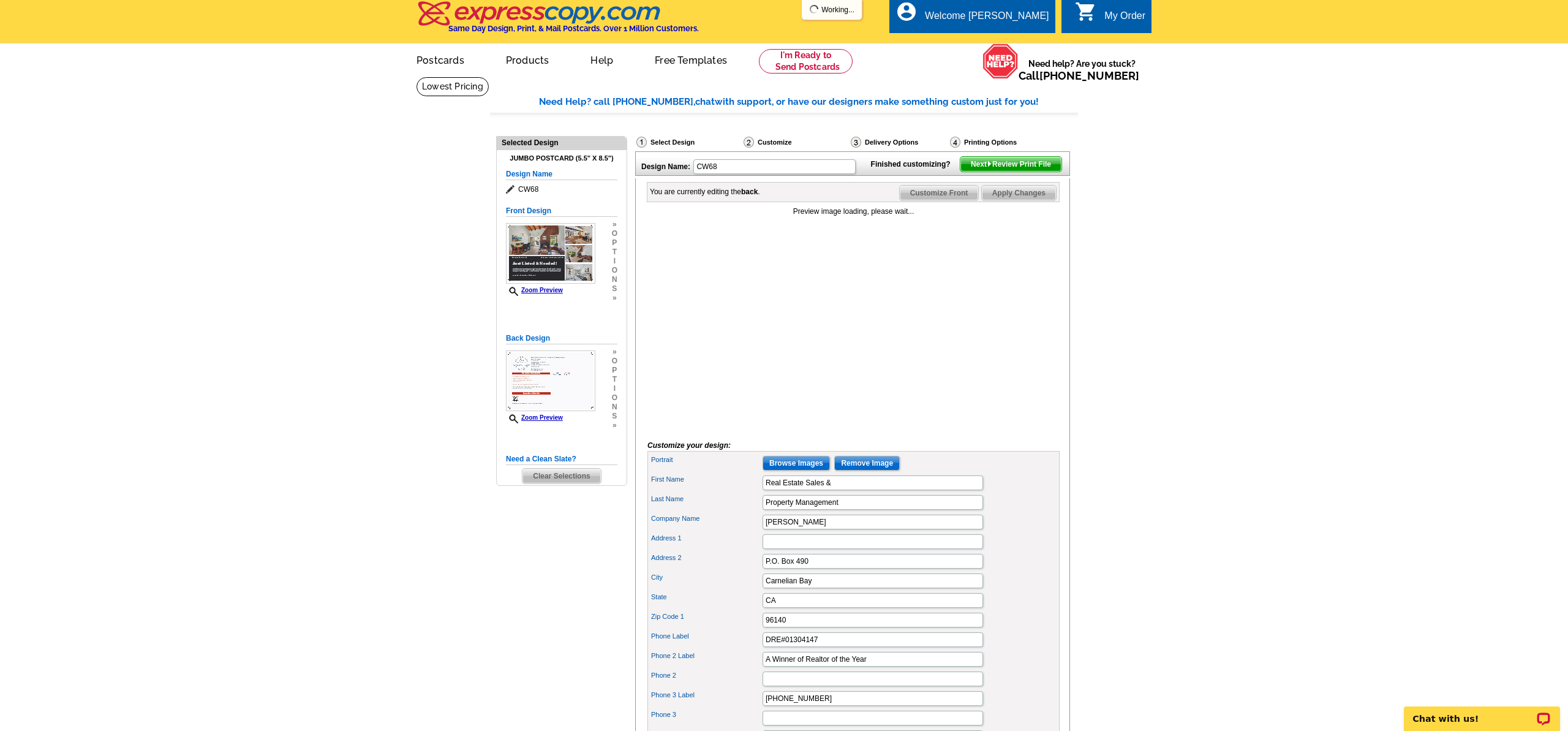
scroll to position [2, 0]
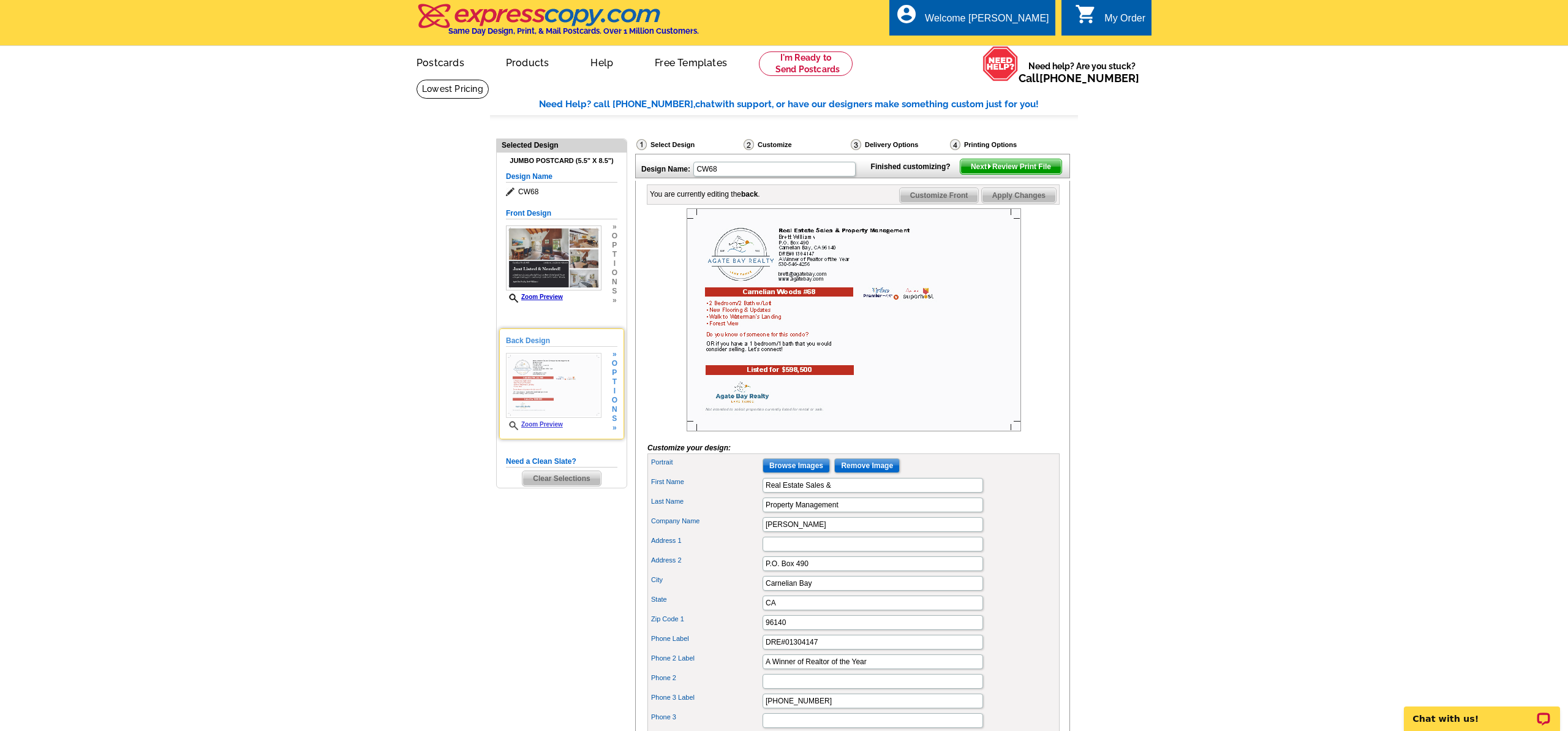
click at [556, 404] on img at bounding box center [553, 385] width 96 height 65
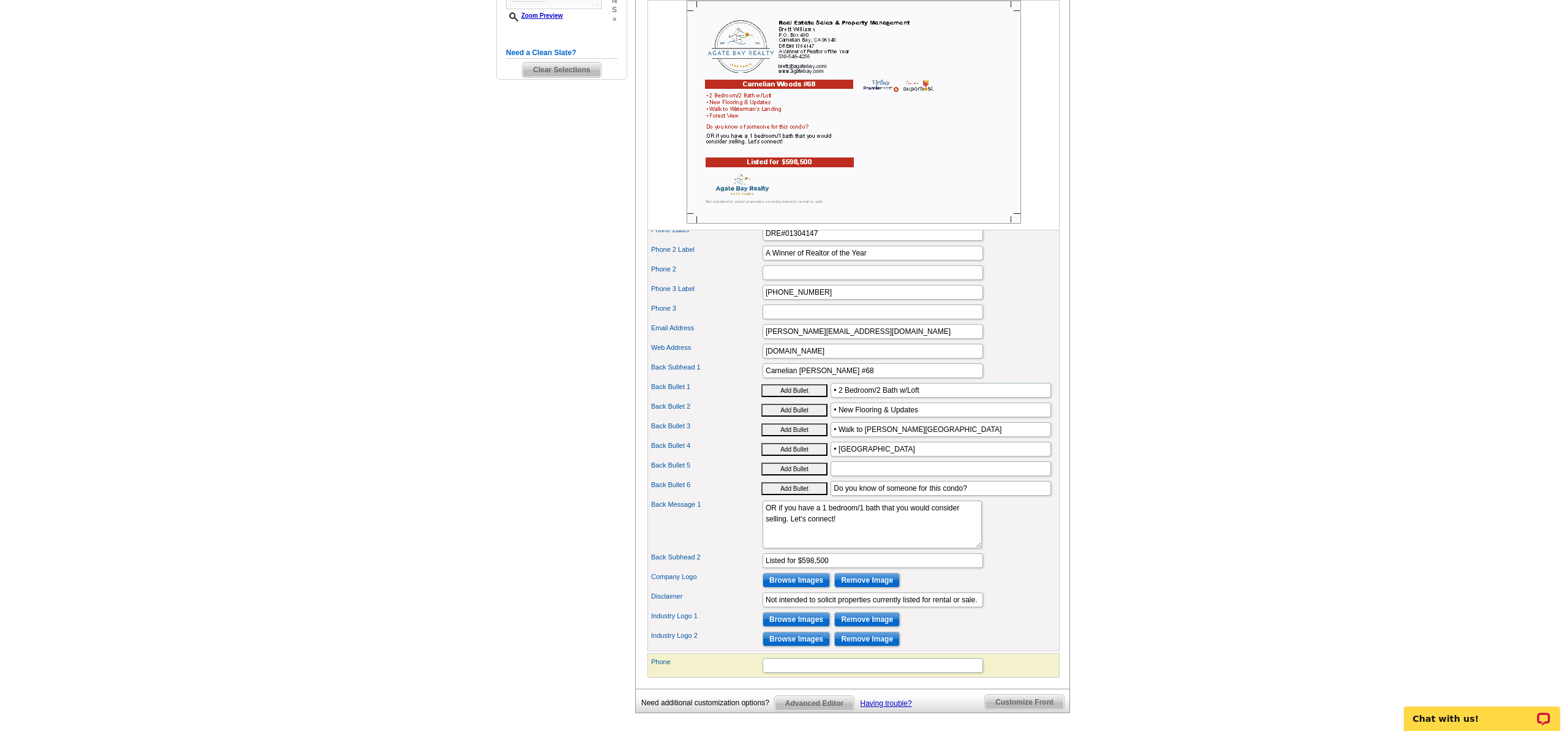
scroll to position [415, 0]
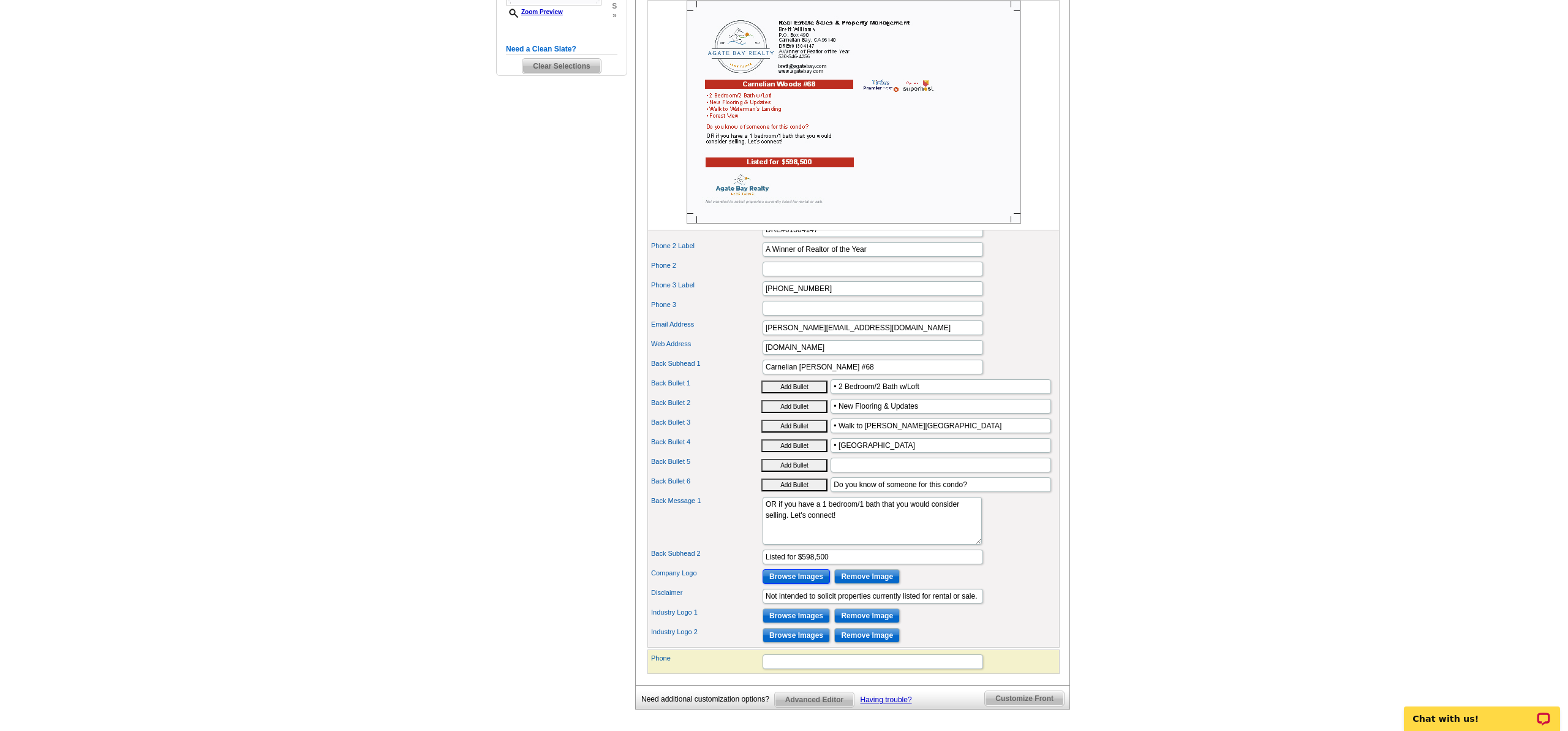
click at [784, 584] on input "Browse Images" at bounding box center [796, 576] width 67 height 15
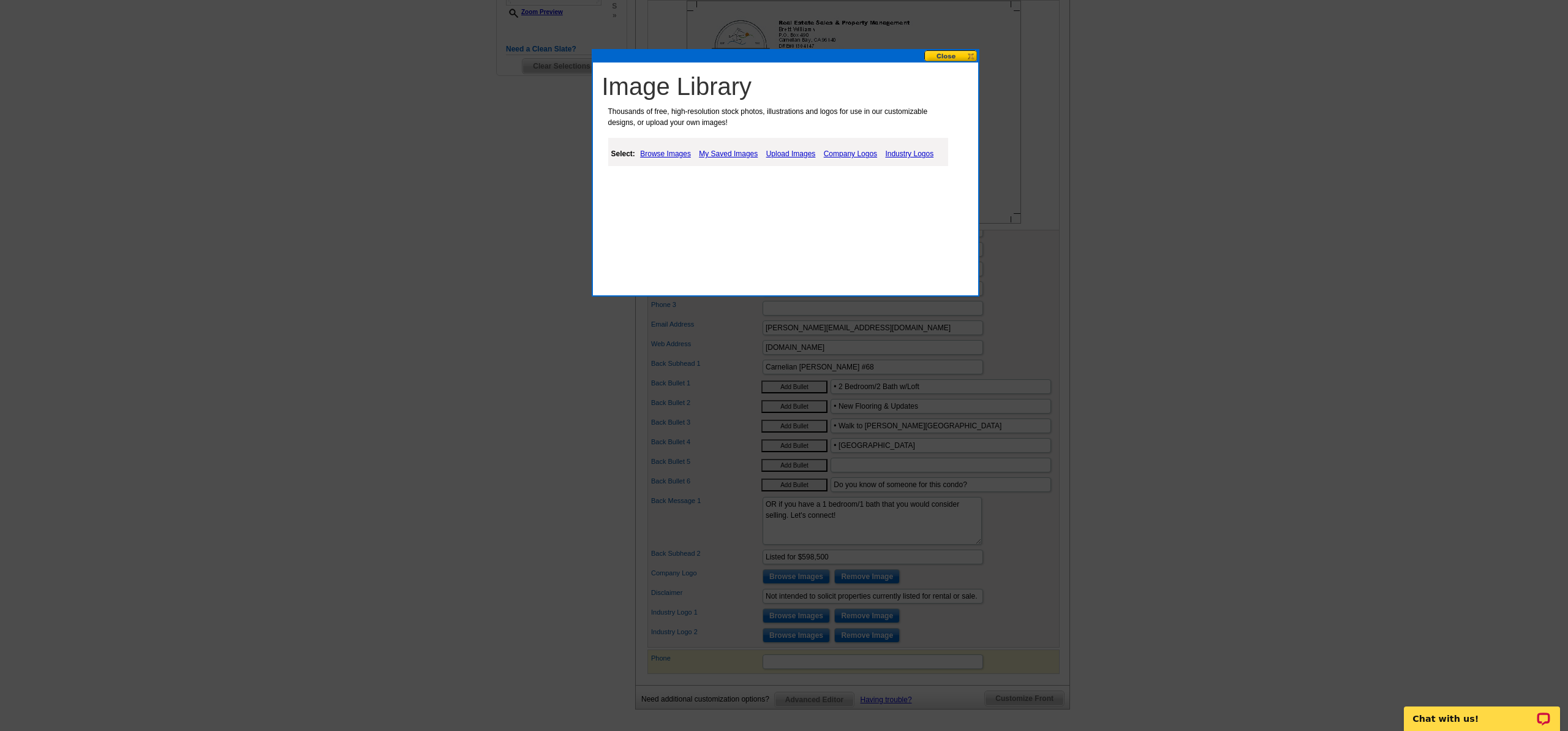
click at [806, 150] on link "Upload Images" at bounding box center [791, 154] width 56 height 15
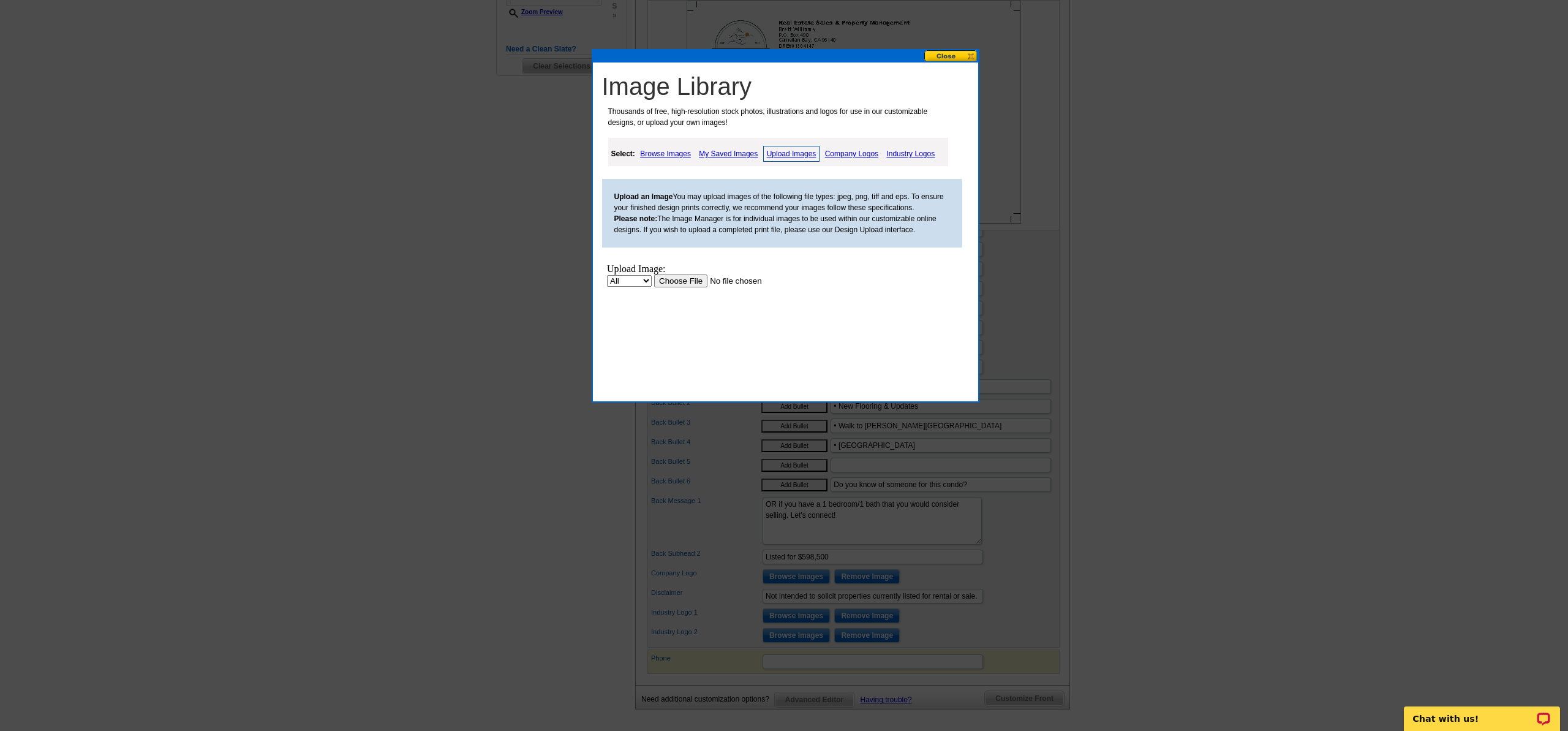
scroll to position [0, 0]
click at [670, 284] on input "file" at bounding box center [731, 280] width 155 height 12
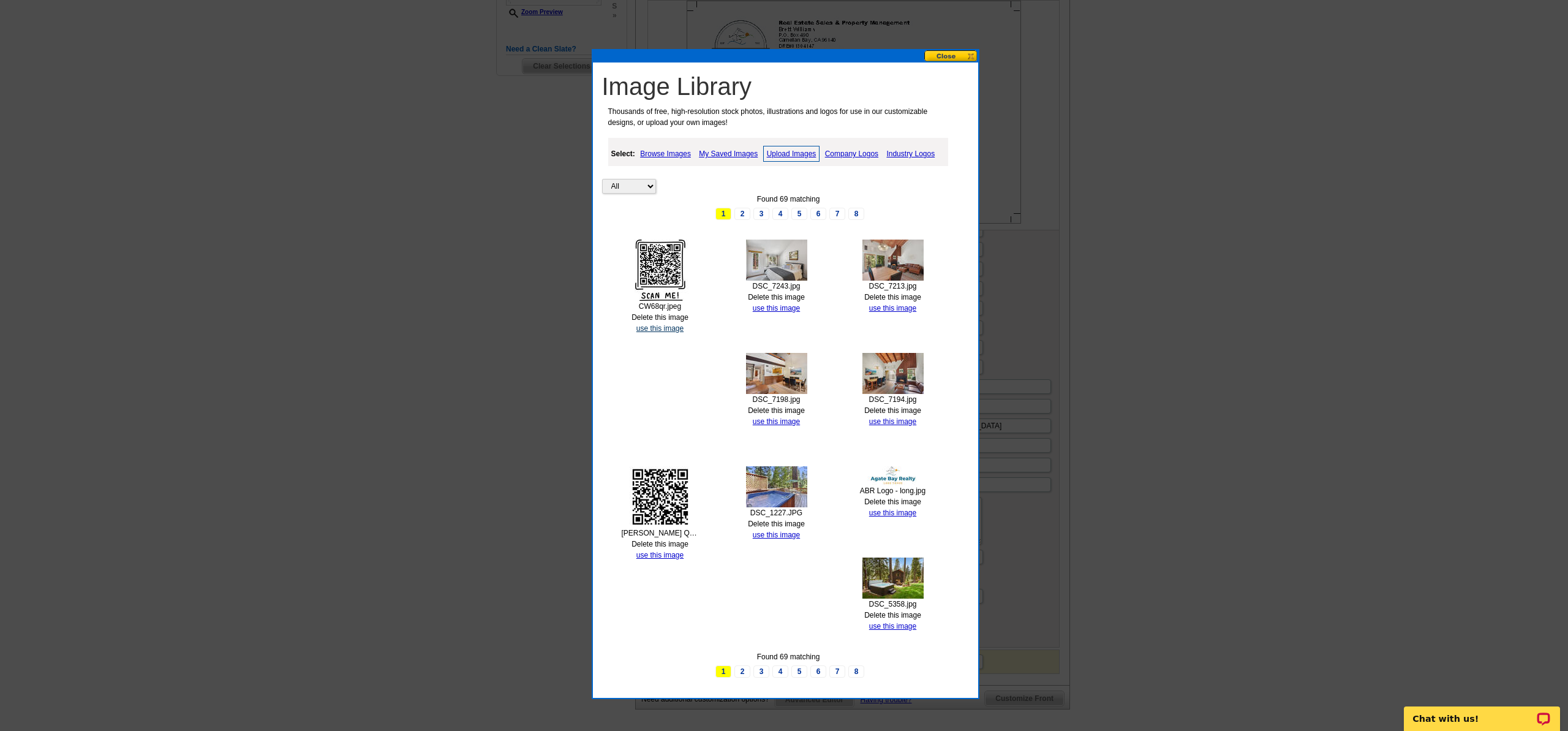
click at [657, 329] on link "use this image" at bounding box center [660, 328] width 47 height 8
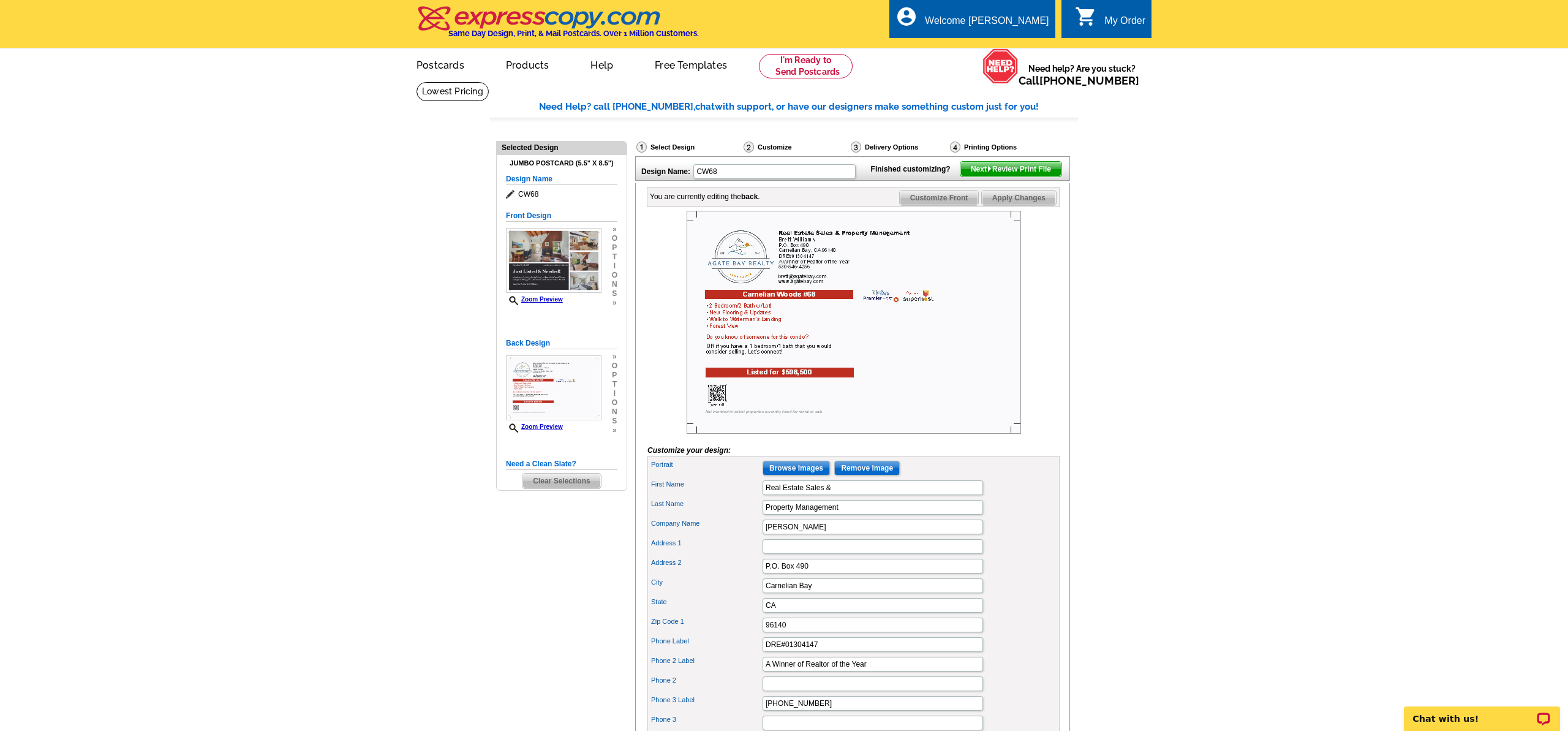
click at [1041, 176] on span "Next Review Print File" at bounding box center [1011, 169] width 101 height 15
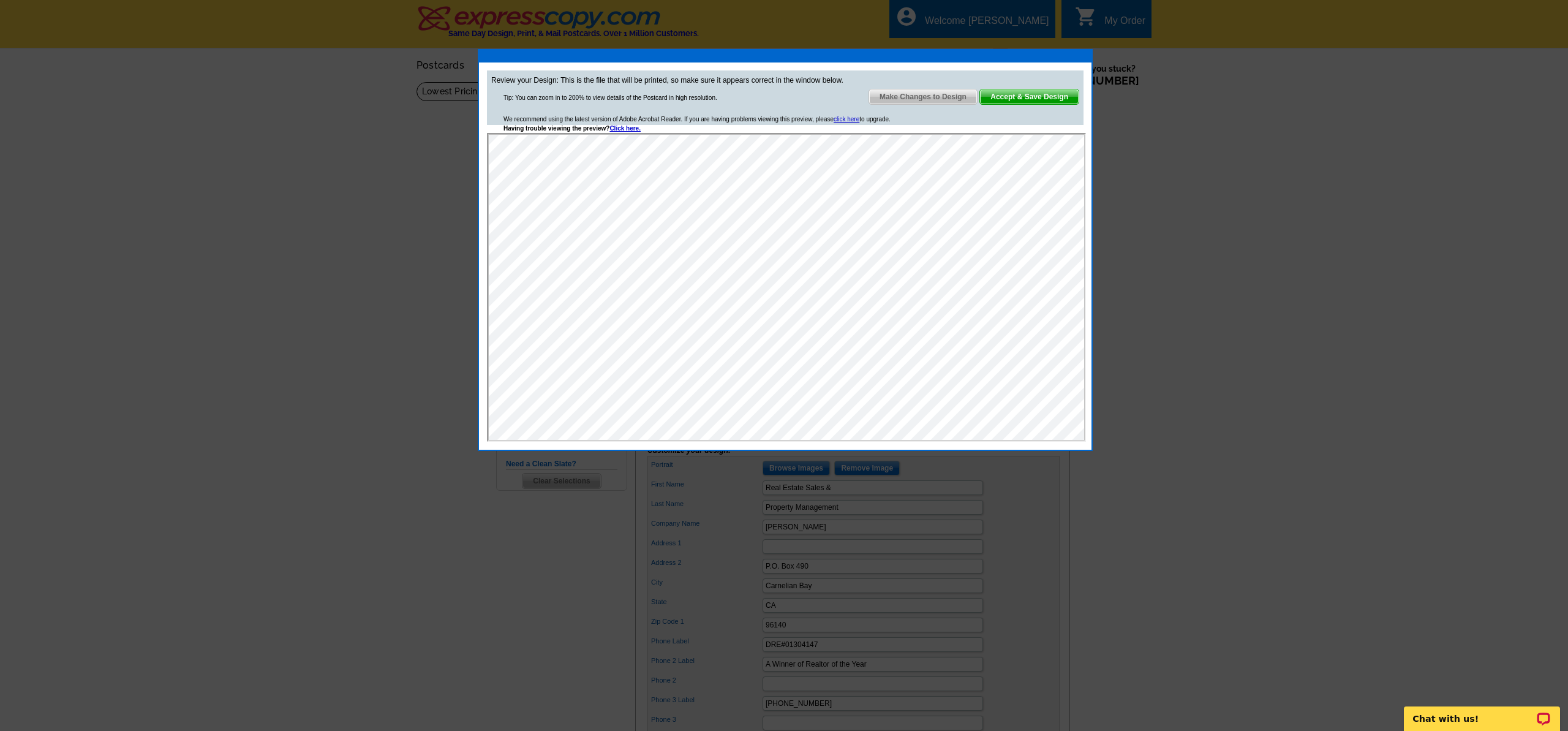
click at [1022, 94] on span "Accept & Save Design" at bounding box center [1030, 97] width 99 height 15
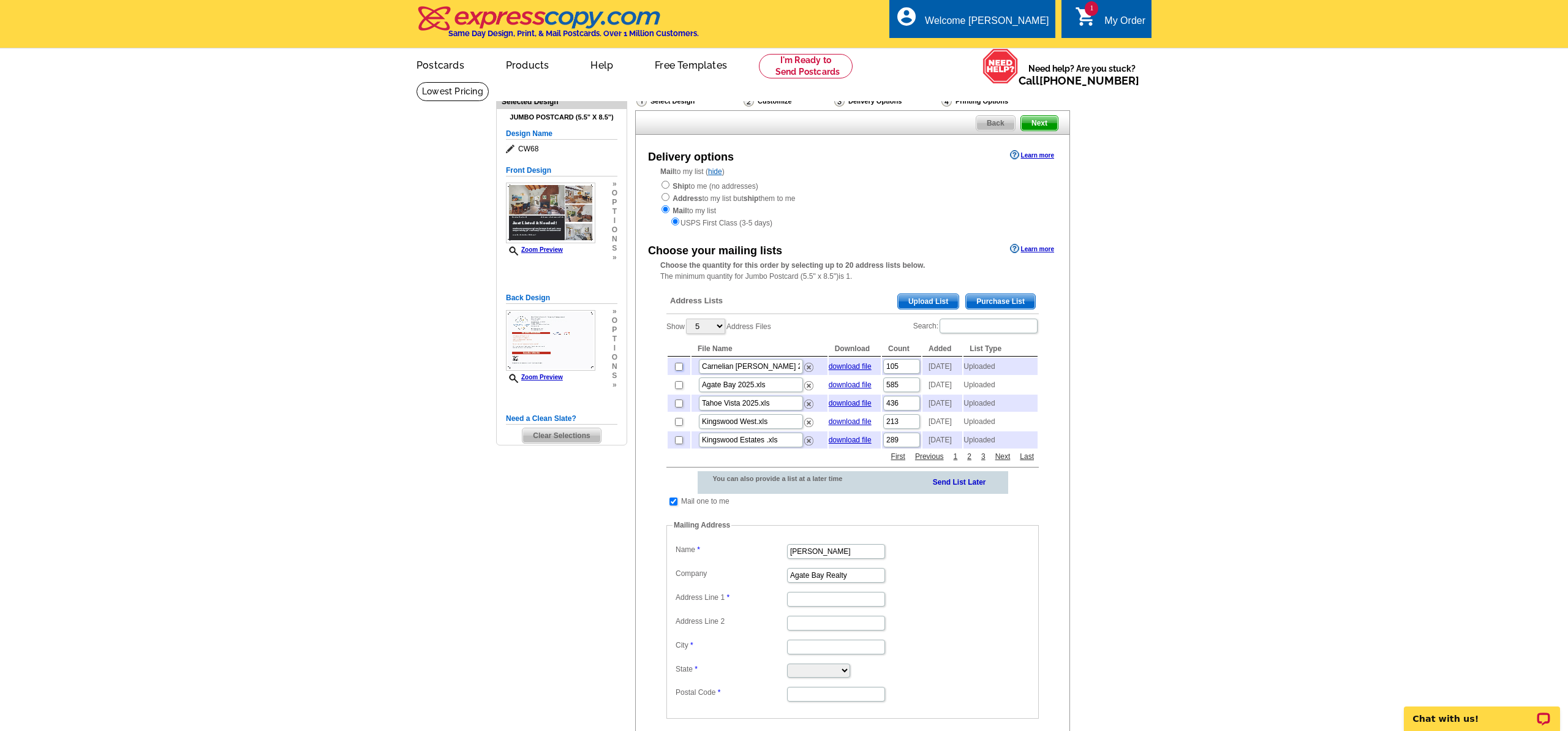
click at [681, 369] on input "checkbox" at bounding box center [679, 366] width 8 height 8
checkbox input "true"
click at [672, 505] on input "checkbox" at bounding box center [674, 502] width 8 height 8
checkbox input "false"
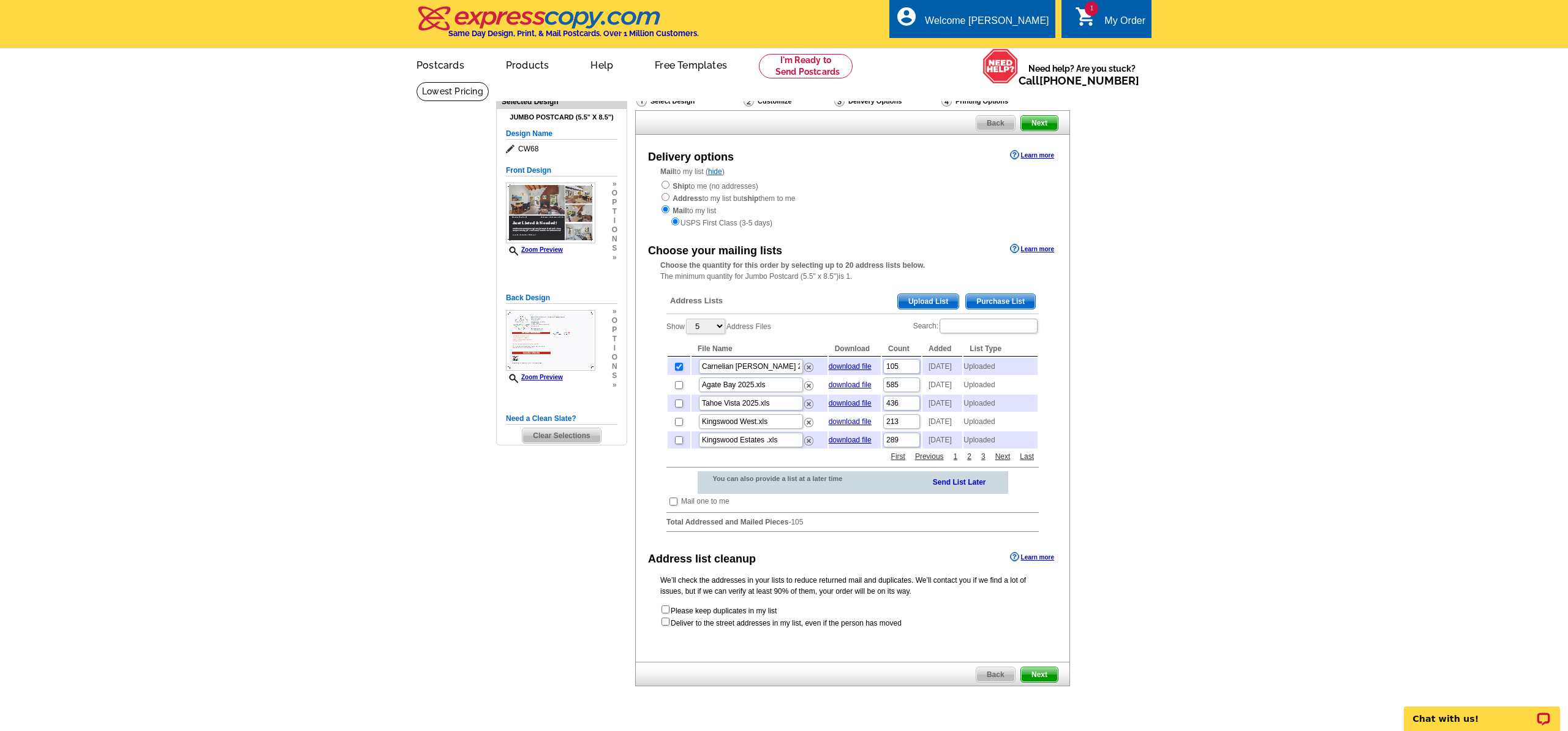
click at [1040, 682] on span "Next" at bounding box center [1040, 675] width 37 height 15
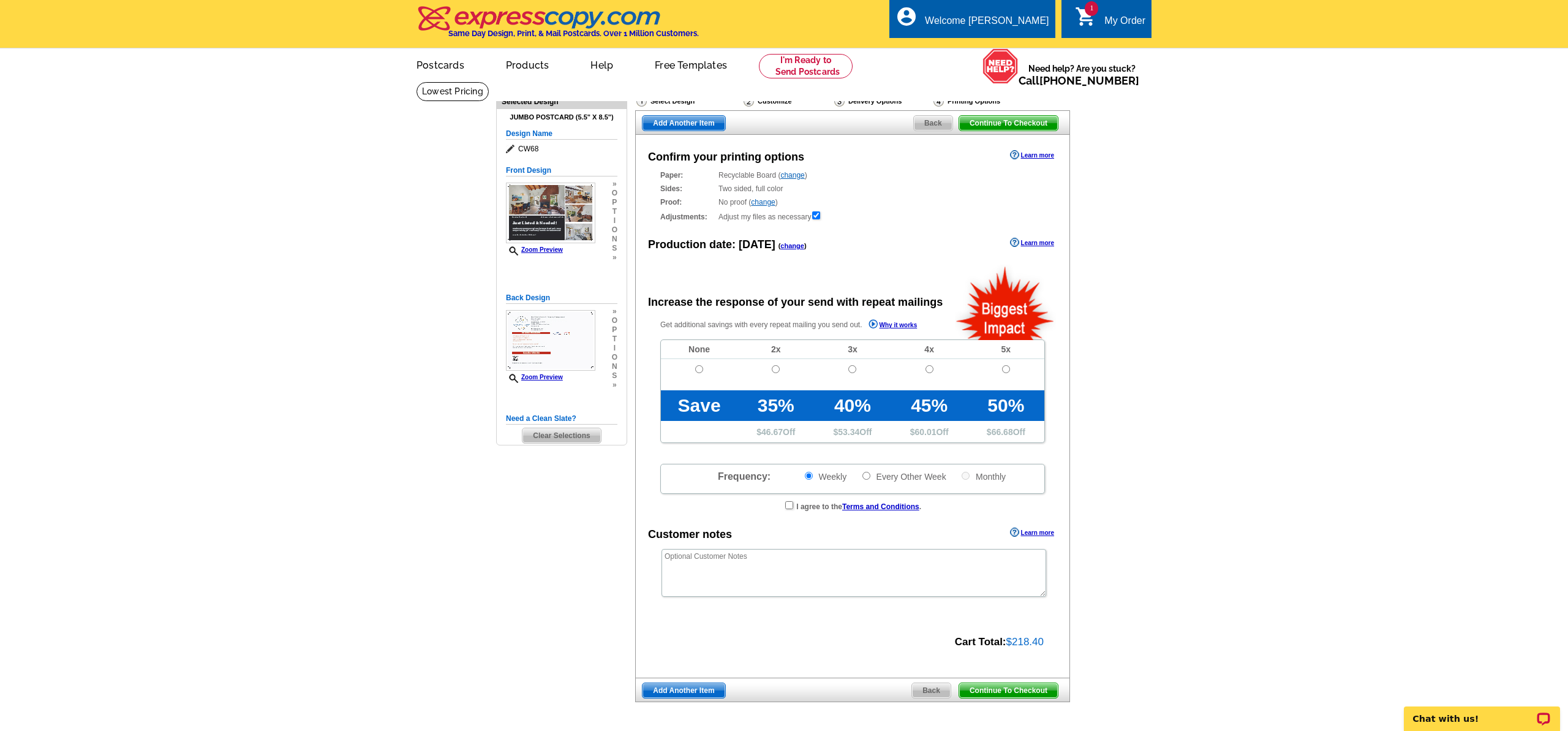
radio input "false"
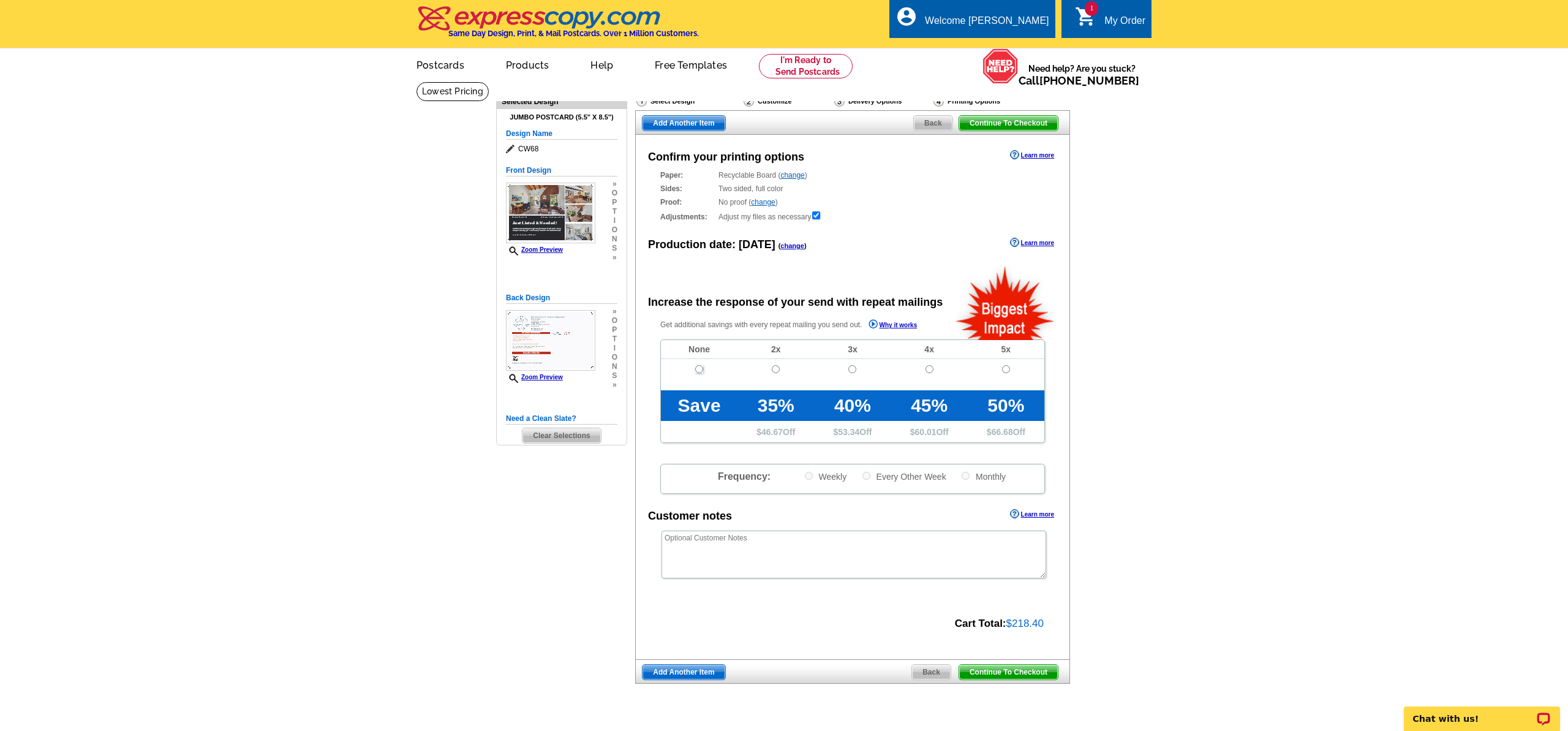
click at [699, 370] on input "radio" at bounding box center [700, 369] width 8 height 8
radio input "true"
click at [1020, 673] on span "Continue To Checkout" at bounding box center [1009, 672] width 99 height 15
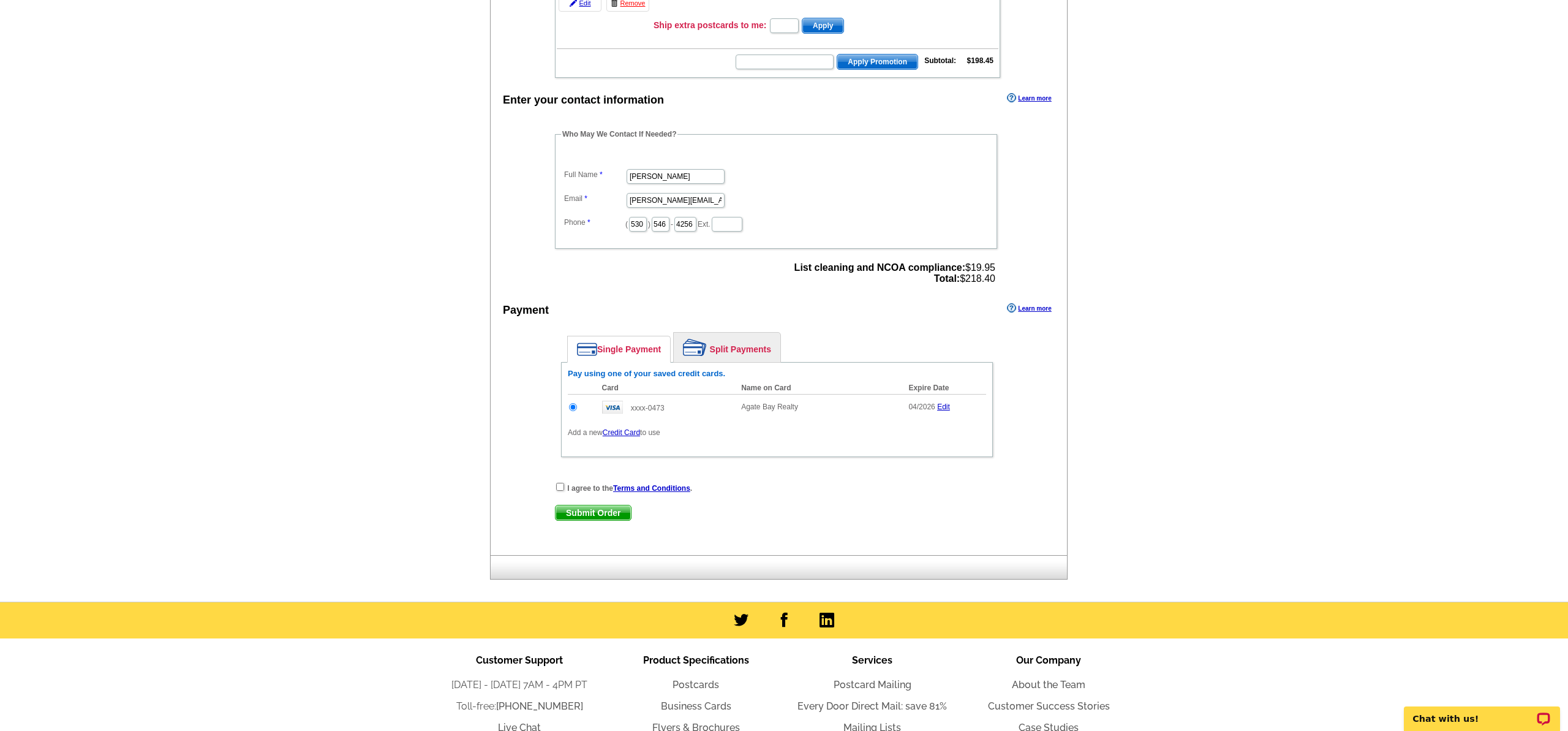
scroll to position [274, 0]
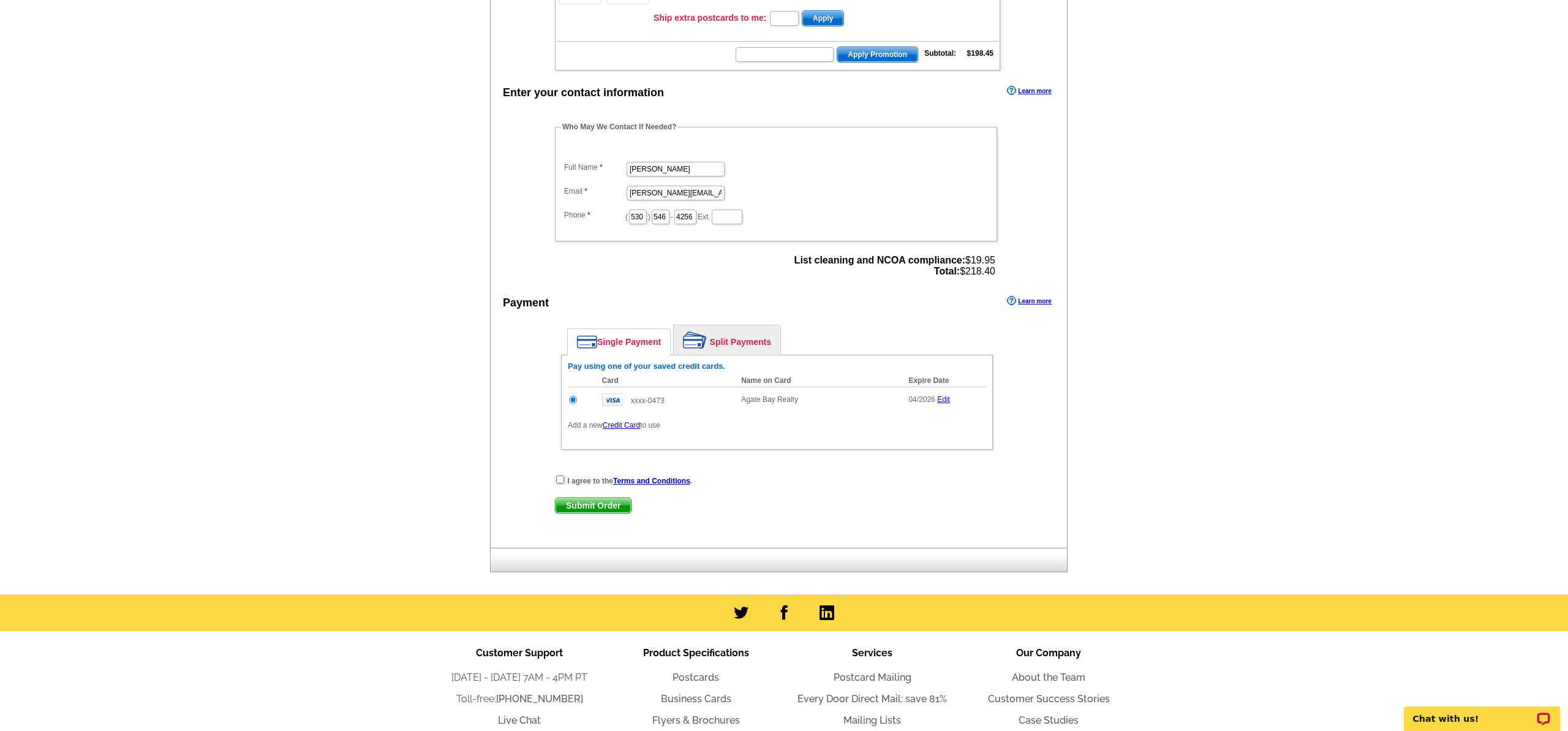
click at [560, 478] on input "checkbox" at bounding box center [560, 479] width 8 height 8
checkbox input "true"
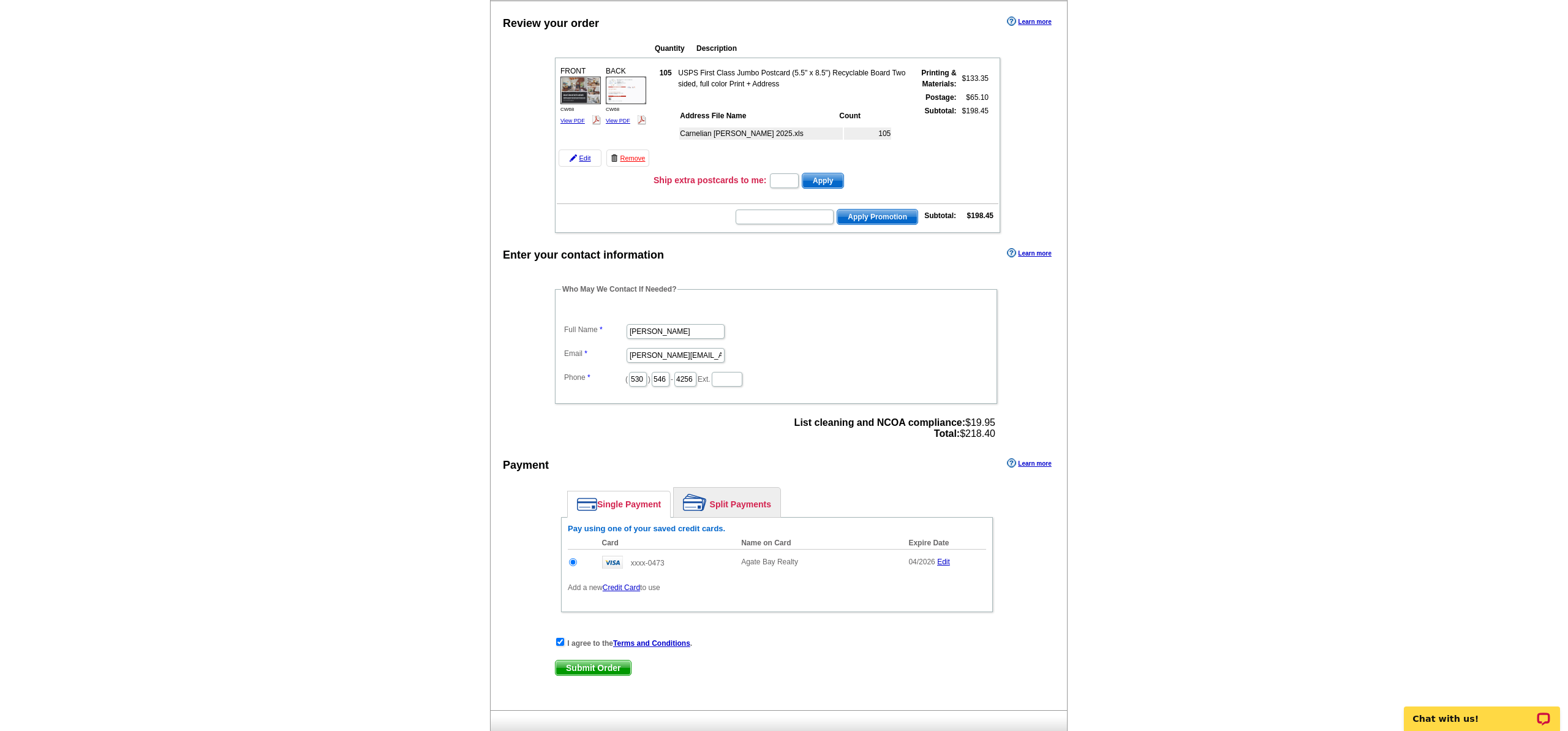
scroll to position [121, 0]
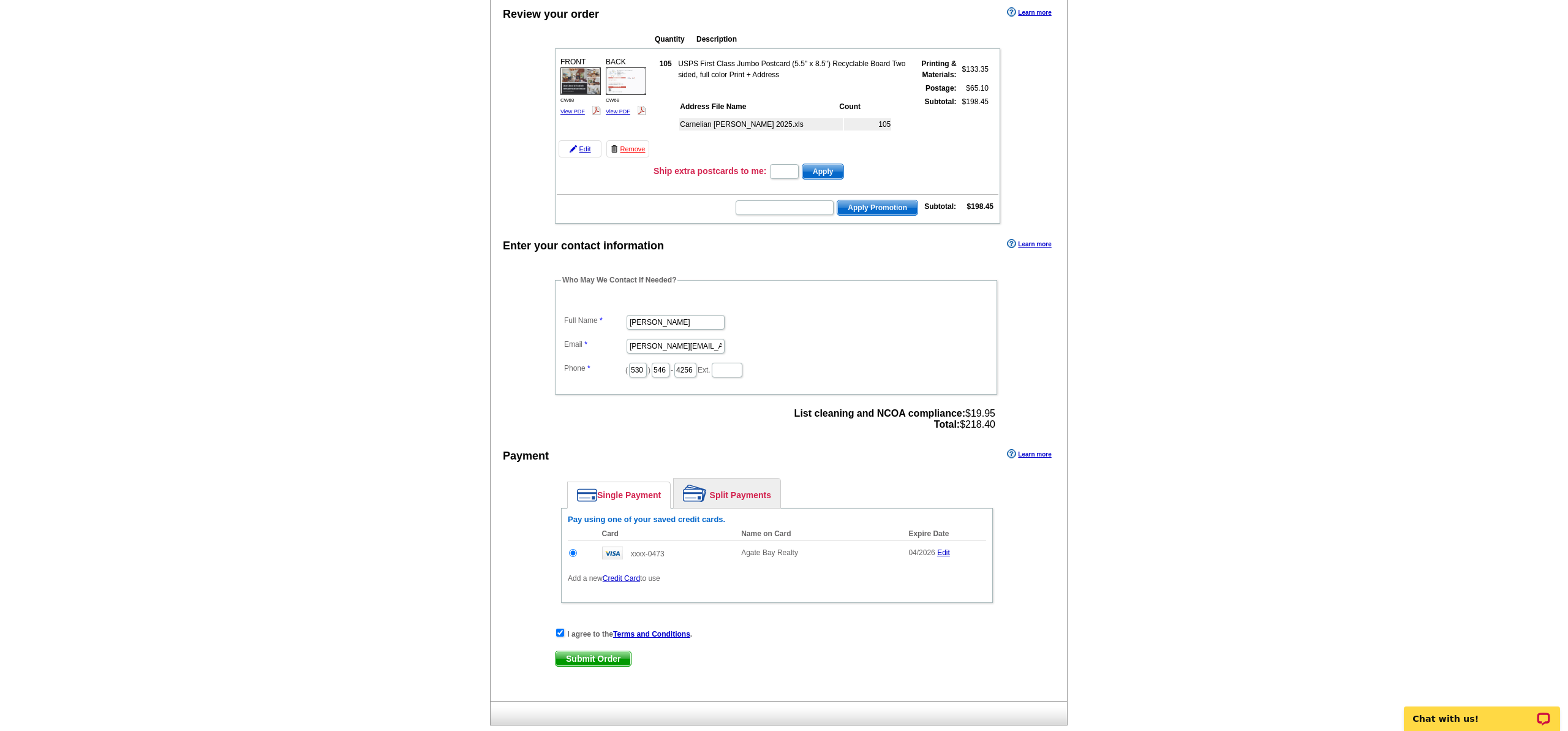
click at [598, 655] on span "Submit Order" at bounding box center [593, 659] width 76 height 15
